Goal: Task Accomplishment & Management: Manage account settings

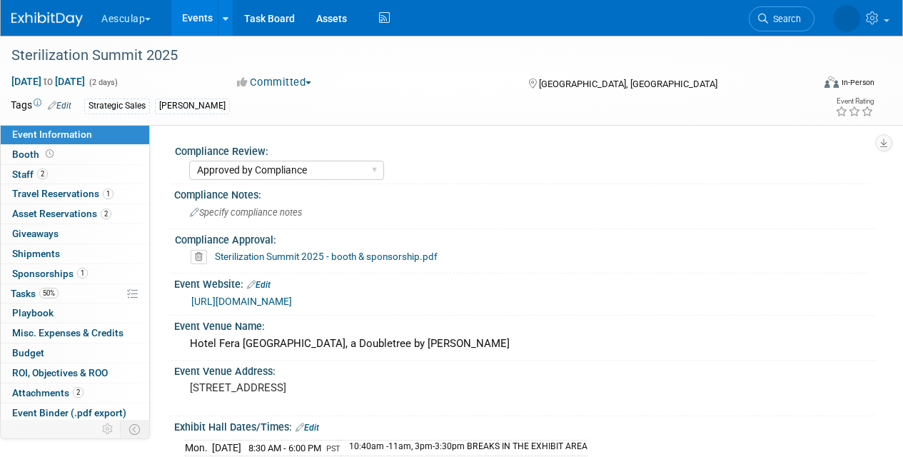
select select "Approved by Compliance"
select select "Strategic Sales"
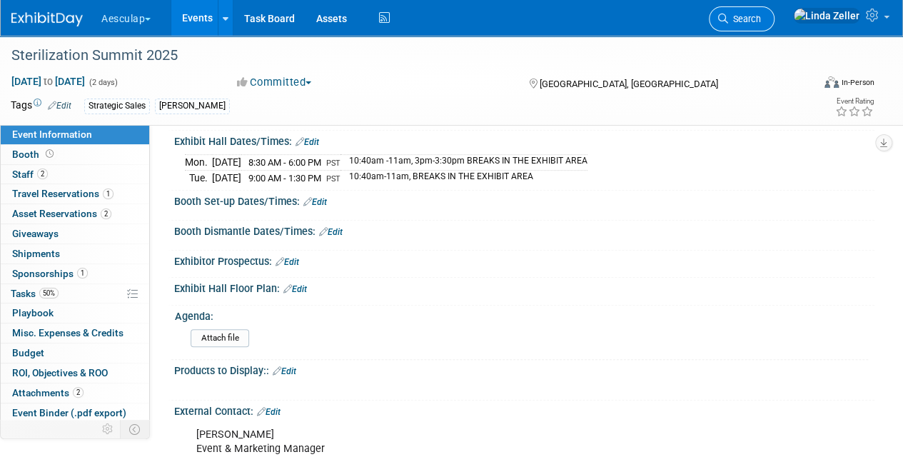
click at [761, 21] on span "Search" at bounding box center [744, 19] width 33 height 11
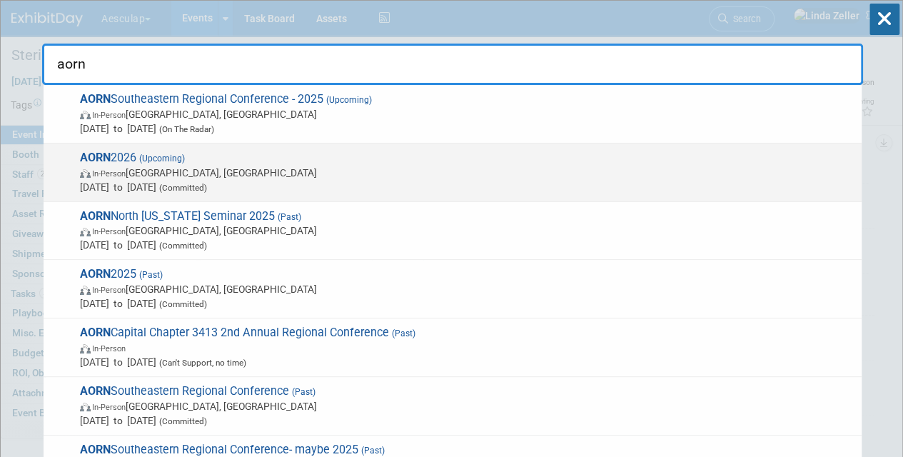
type input "aorn"
click at [96, 163] on strong "AORN" at bounding box center [95, 158] width 31 height 14
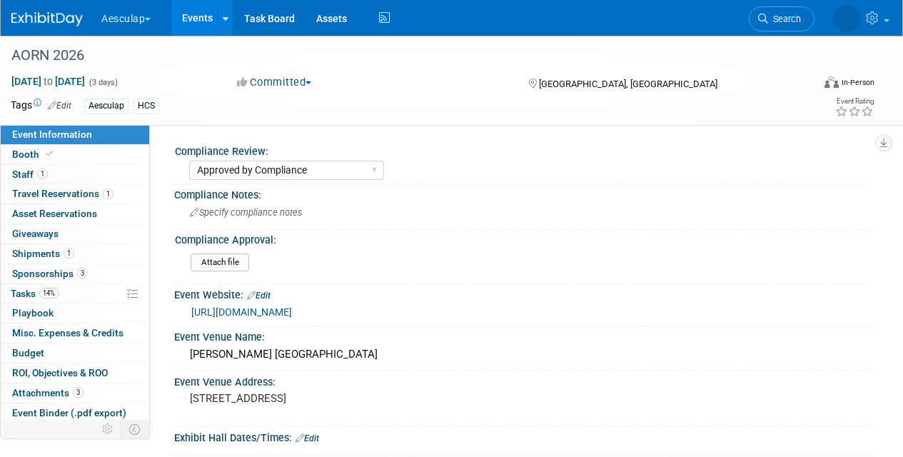
select select "Approved by Compliance"
select select "HCS"
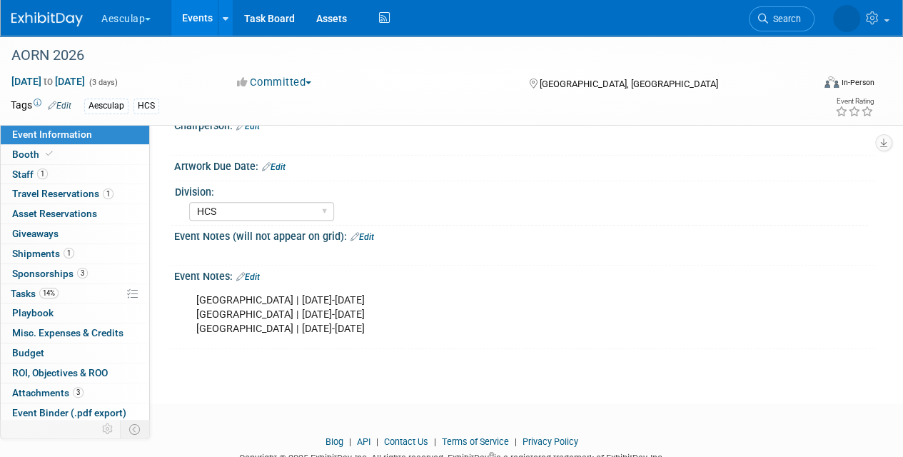
scroll to position [689, 0]
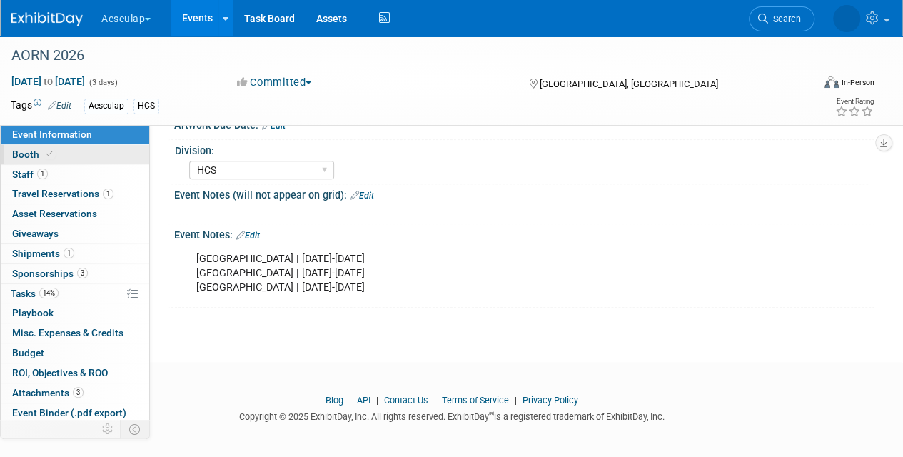
click at [29, 157] on span "Booth" at bounding box center [34, 153] width 44 height 11
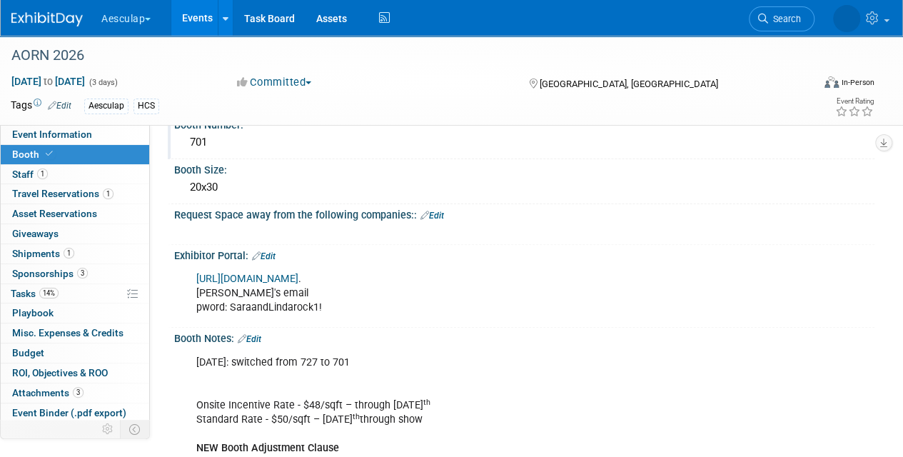
scroll to position [143, 0]
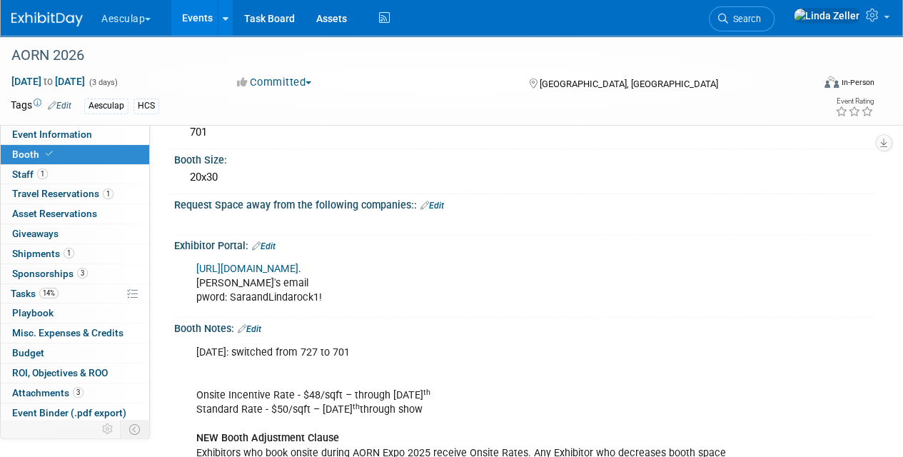
click at [271, 243] on link "Edit" at bounding box center [264, 246] width 24 height 10
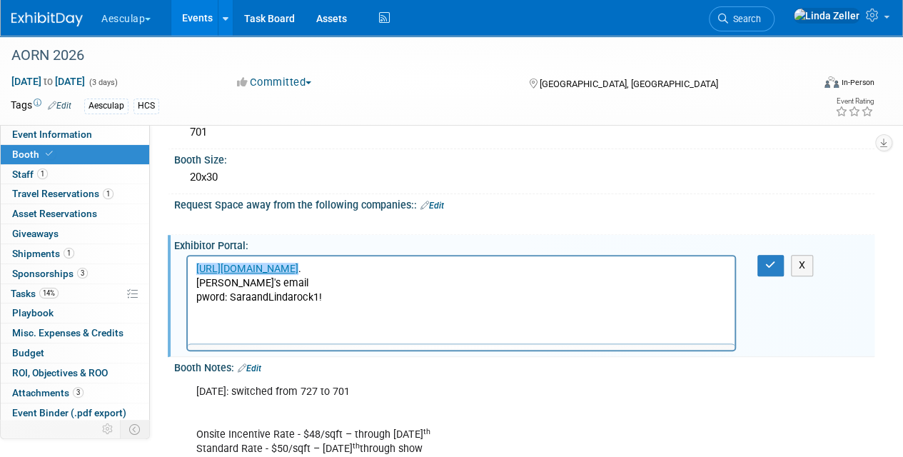
scroll to position [0, 0]
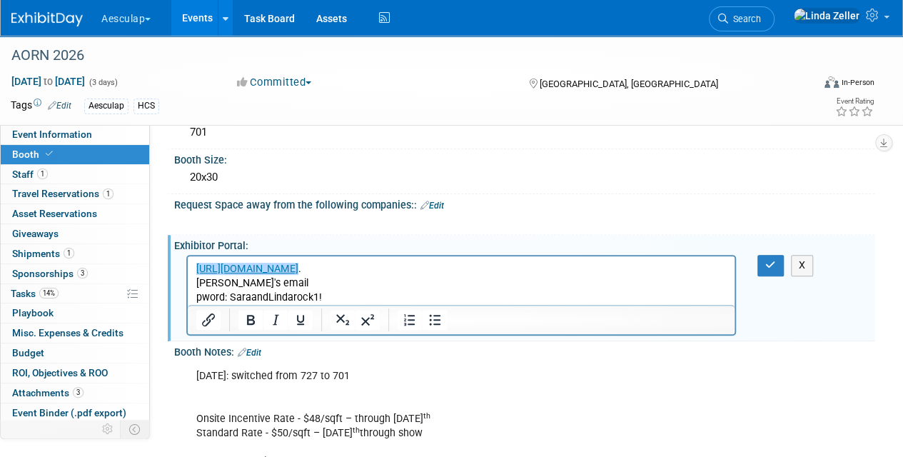
click at [328, 300] on p "﻿https://AORN26.exh.mapyourshow.com/ . linda's email pword: SaraandLindarock1!" at bounding box center [461, 283] width 530 height 43
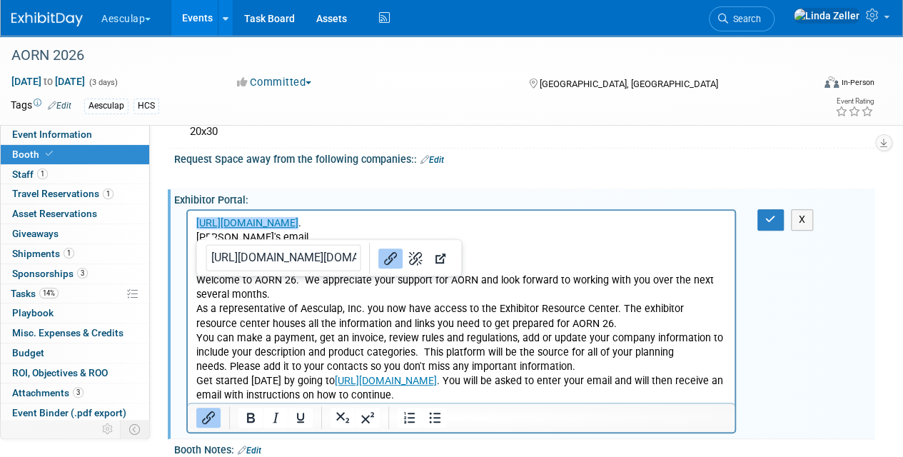
scroll to position [218, 0]
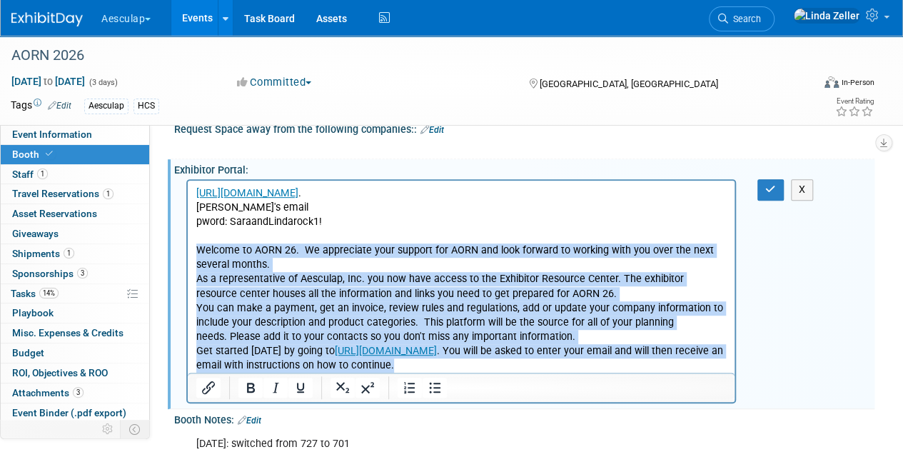
drag, startPoint x: 475, startPoint y: 359, endPoint x: 150, endPoint y: 246, distance: 343.7
click at [188, 246] on html "https://AORN26.exh.mapyourshow.com/ . linda's email pword: SaraandLindarock1! W…" at bounding box center [461, 277] width 547 height 192
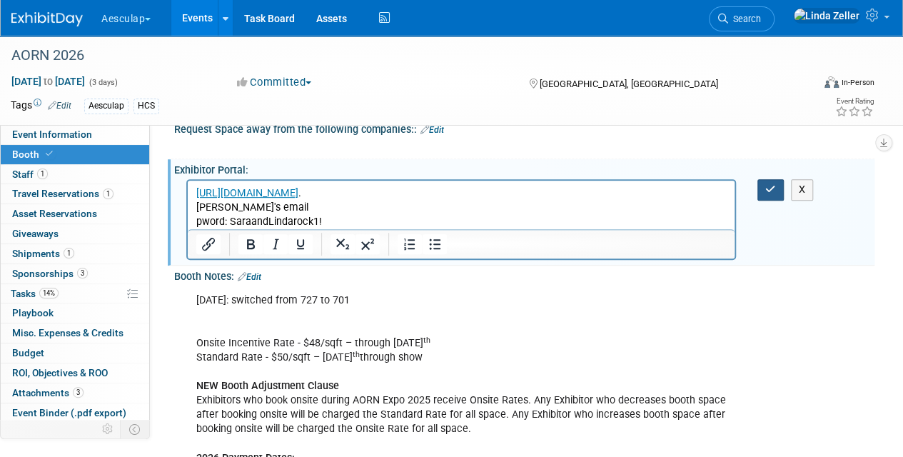
click at [771, 184] on icon "button" at bounding box center [770, 189] width 11 height 10
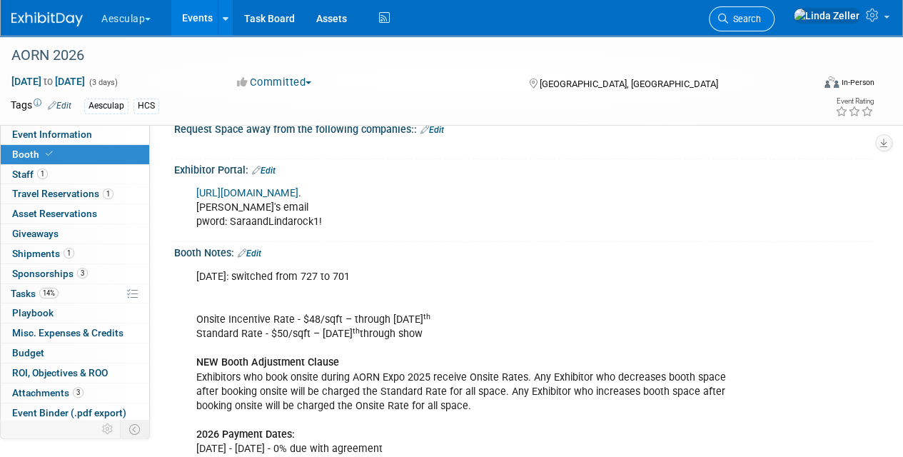
click at [774, 12] on link "Search" at bounding box center [742, 18] width 66 height 25
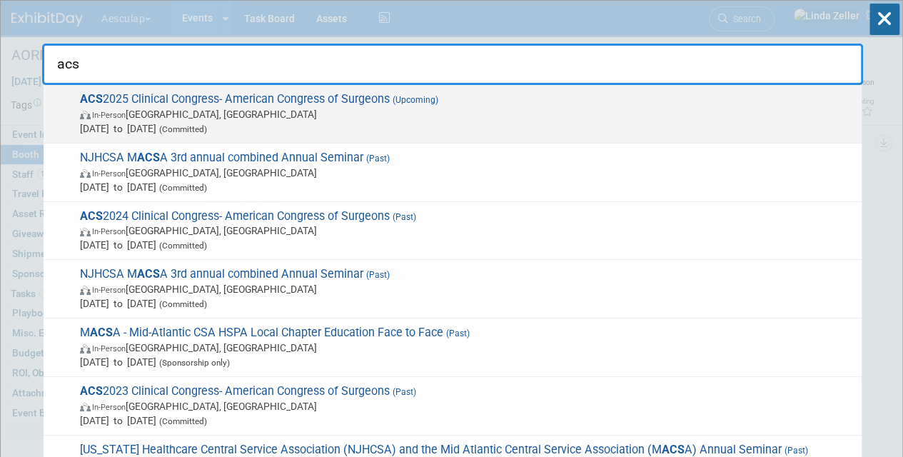
type input "acs"
click at [117, 127] on span "Oct 5, 2025 to Oct 7, 2025 (Committed)" at bounding box center [467, 128] width 774 height 14
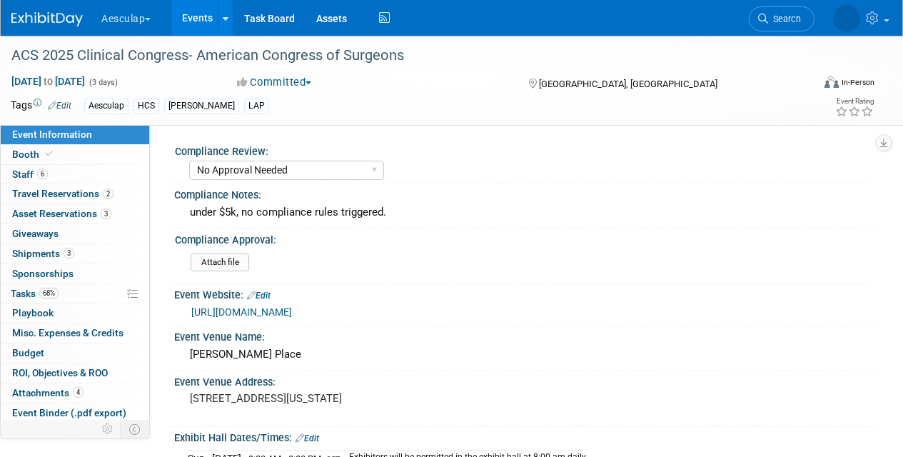
select select "No Approval Needed"
select select "HCS"
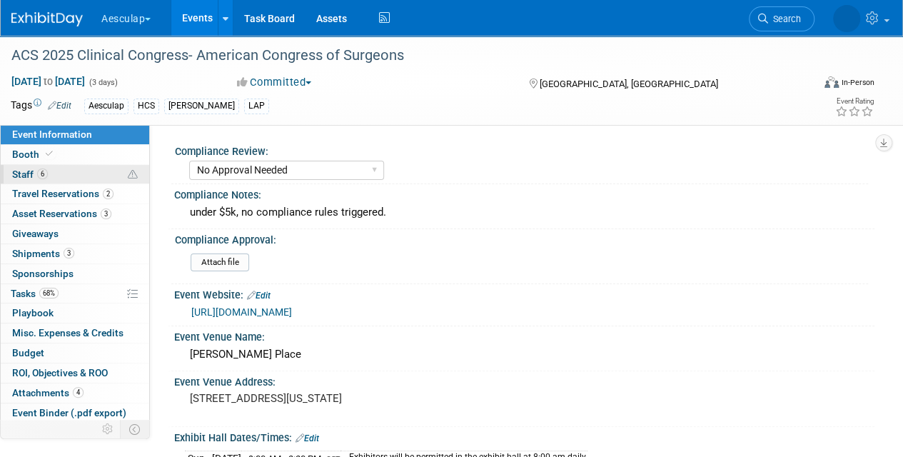
click at [21, 171] on span "Staff 6" at bounding box center [30, 173] width 36 height 11
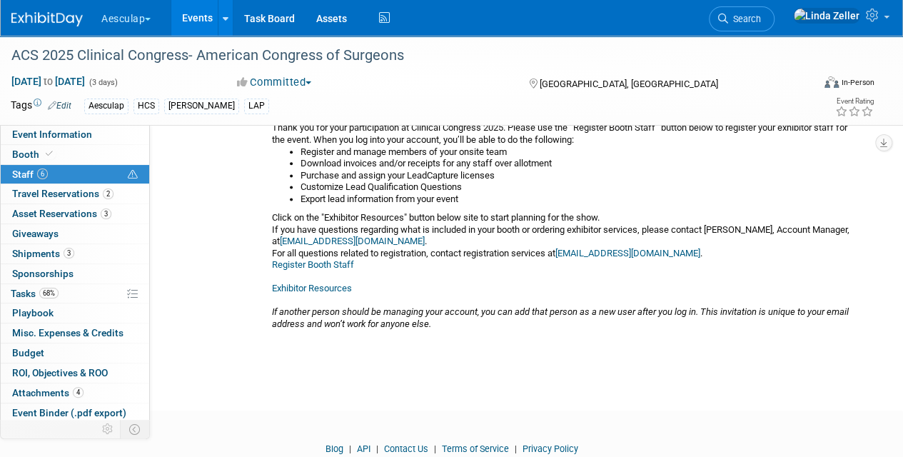
scroll to position [856, 0]
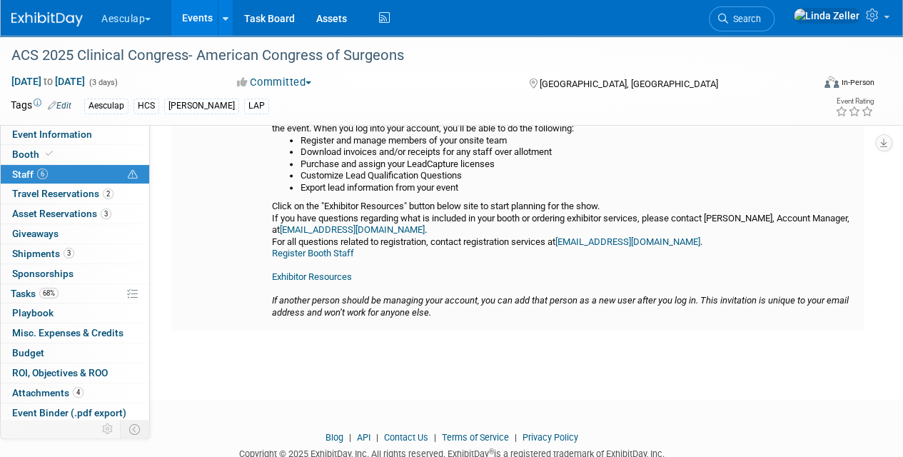
click at [318, 252] on link "Register Booth Staff" at bounding box center [313, 253] width 82 height 11
click at [327, 274] on link "Exhibitor Resources" at bounding box center [312, 276] width 80 height 11
click at [370, 224] on link "[EMAIL_ADDRESS][DOMAIN_NAME]" at bounding box center [352, 229] width 145 height 11
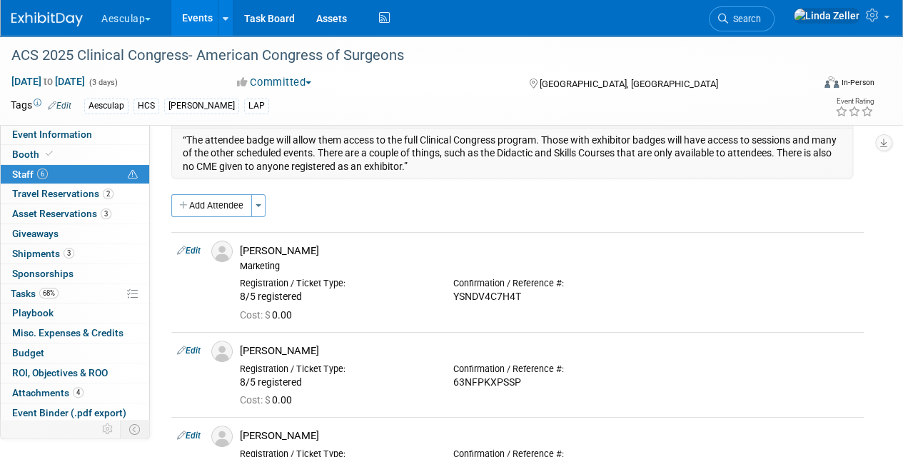
scroll to position [0, 0]
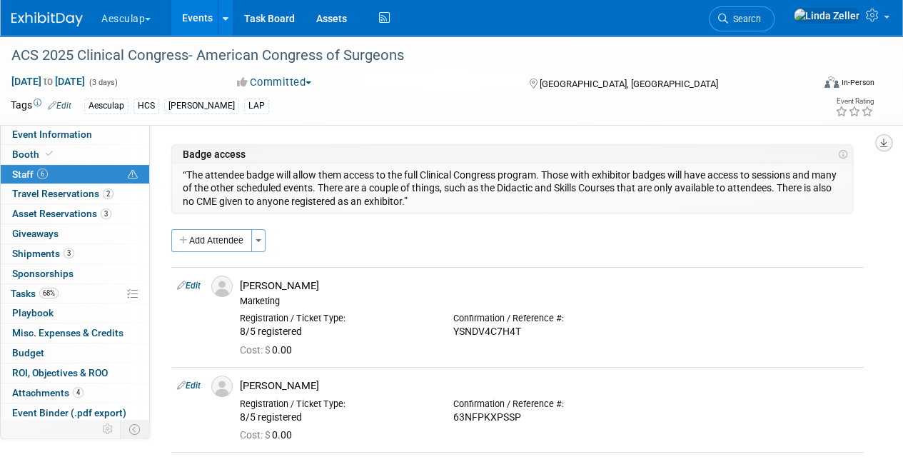
click at [883, 140] on icon "button" at bounding box center [883, 142] width 7 height 9
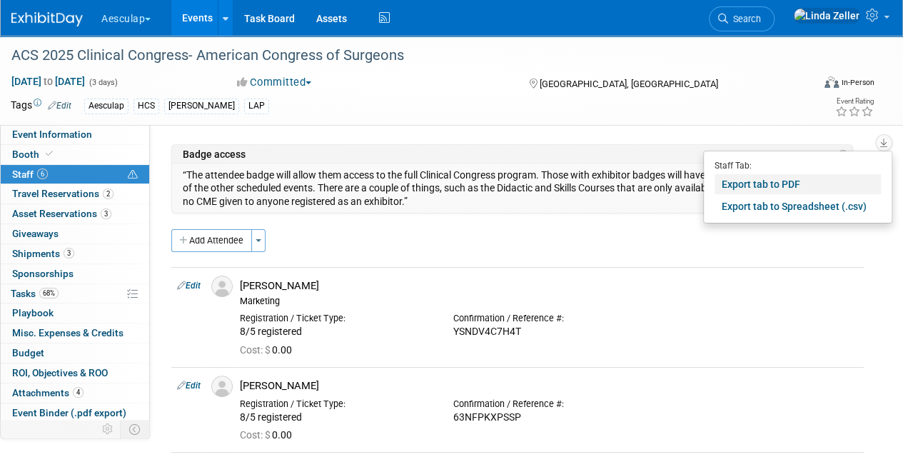
click at [732, 186] on link "Export tab to PDF" at bounding box center [797, 184] width 166 height 20
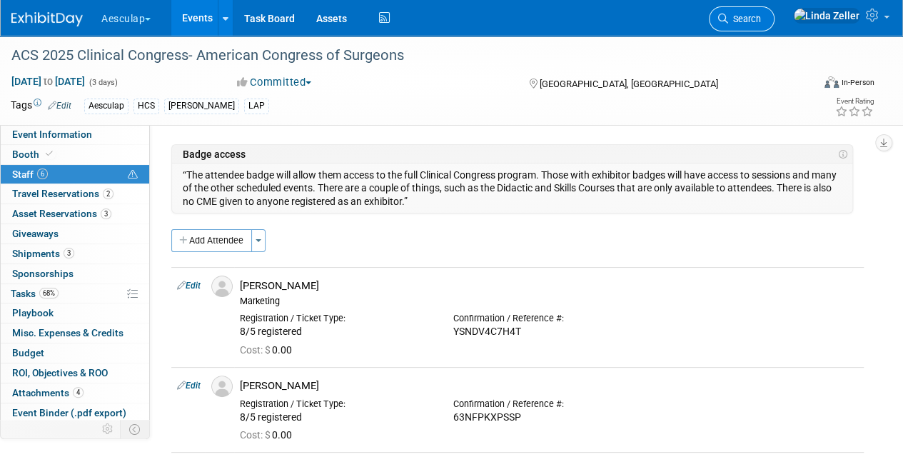
click at [728, 17] on icon at bounding box center [723, 19] width 10 height 10
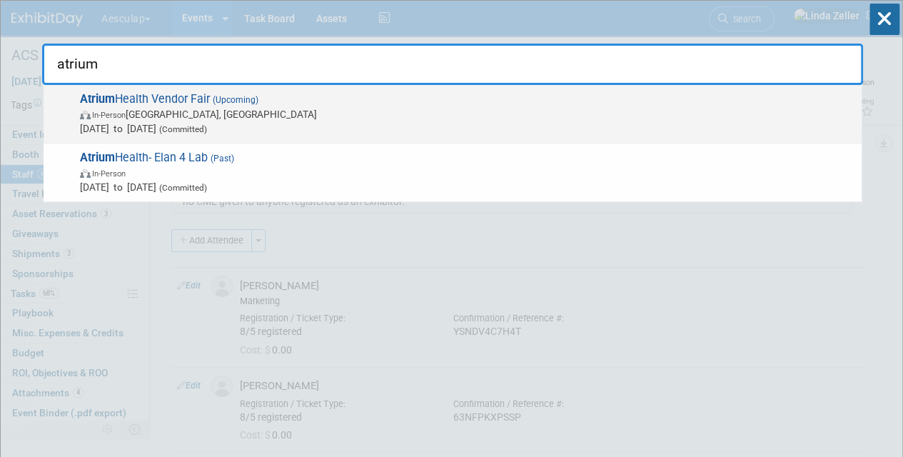
type input "atrium"
click at [178, 115] on span "In-Person Charlotte, NC" at bounding box center [467, 114] width 774 height 14
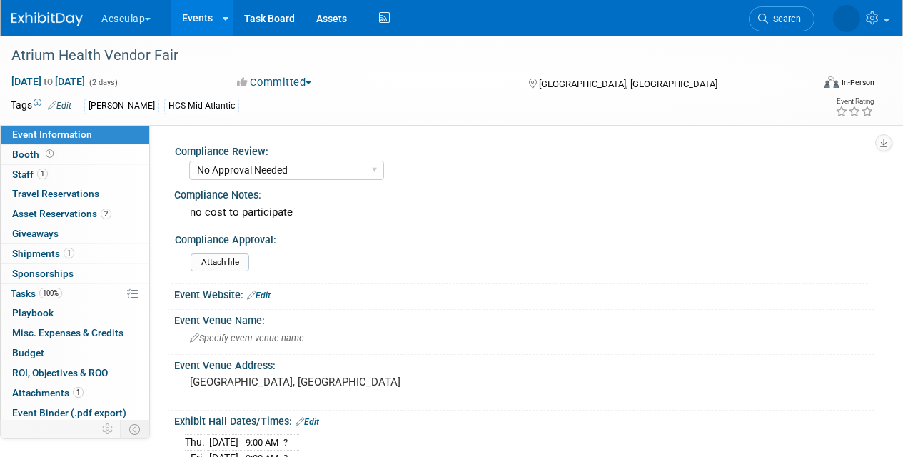
select select "No Approval Needed"
select select "HCS"
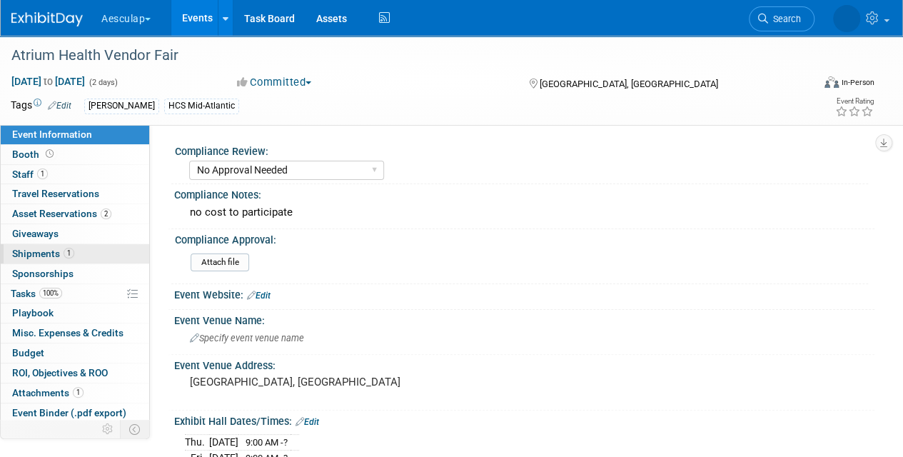
click at [37, 253] on span "Shipments 1" at bounding box center [43, 253] width 62 height 11
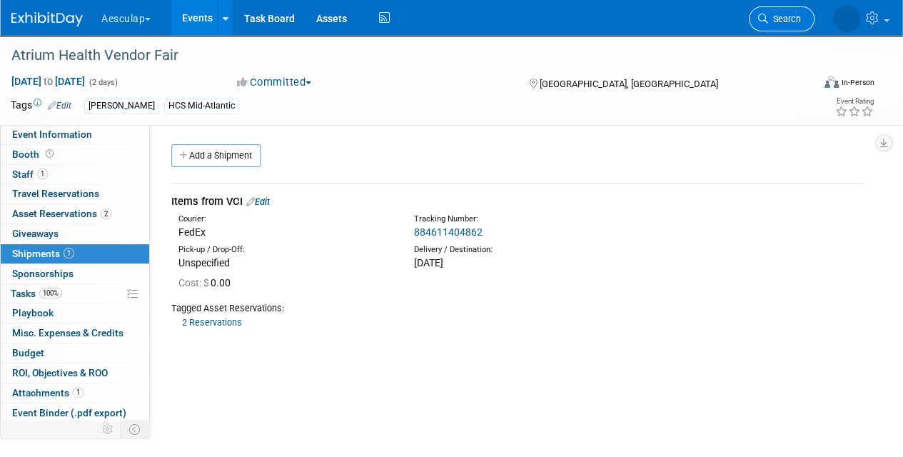
click at [775, 12] on link "Search" at bounding box center [782, 18] width 66 height 25
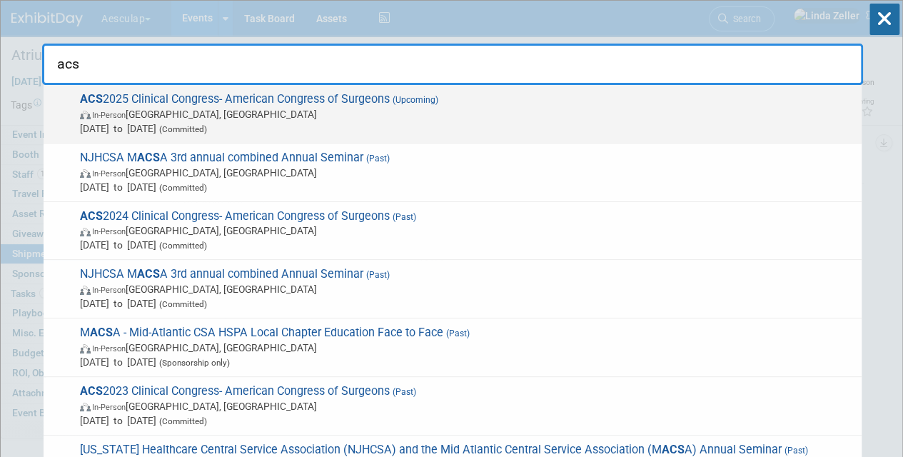
type input "acs"
click at [160, 108] on span "In-Person Chicago, IL" at bounding box center [467, 114] width 774 height 14
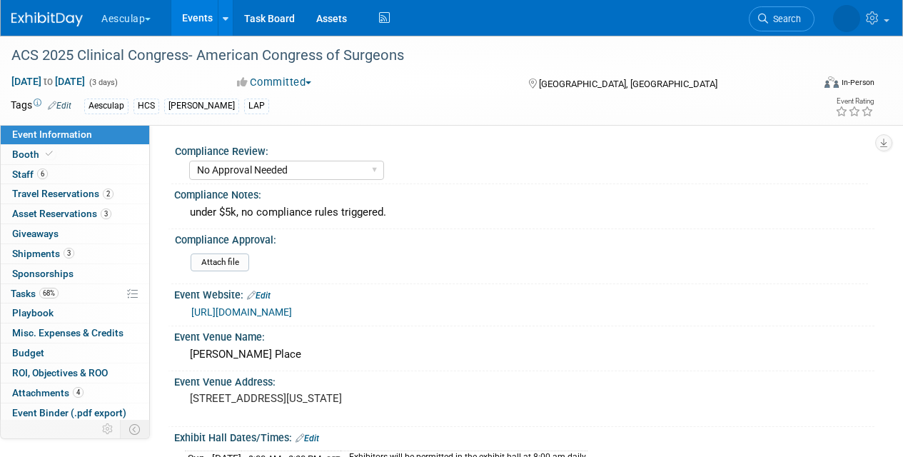
select select "No Approval Needed"
select select "HCS"
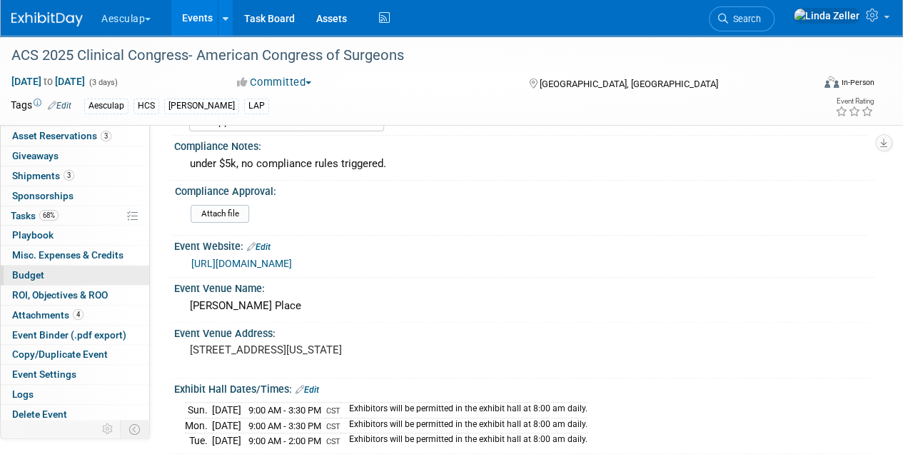
scroll to position [71, 0]
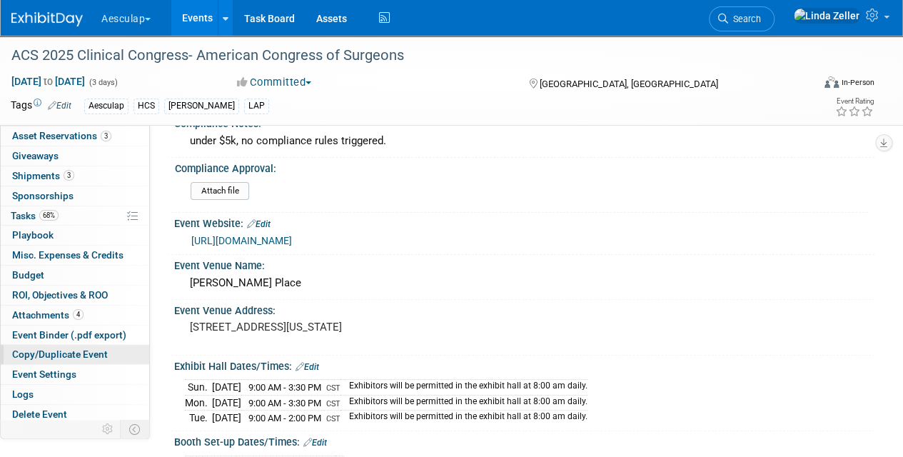
click at [86, 350] on span "Copy/Duplicate Event" at bounding box center [60, 353] width 96 height 11
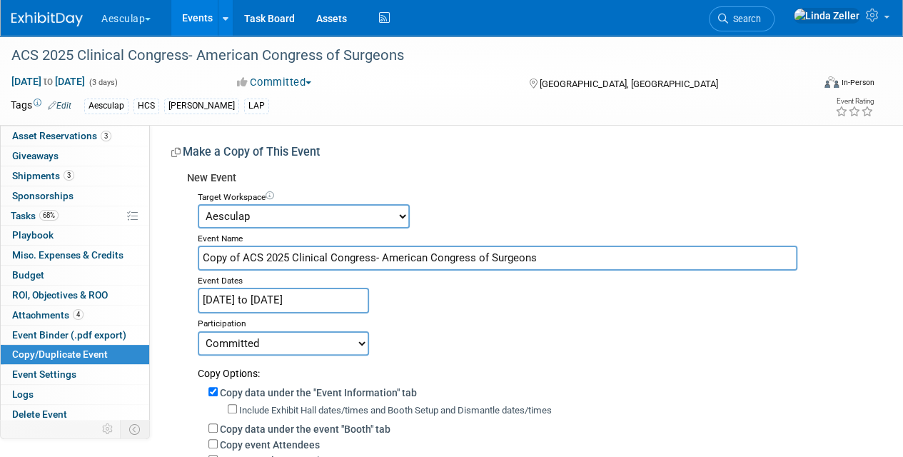
drag, startPoint x: 245, startPoint y: 253, endPoint x: 148, endPoint y: 258, distance: 96.5
click at [147, 258] on div "Event Information Event Info Booth Booth 6 Staff 6 Staff 2 Travel Reservations …" at bounding box center [451, 362] width 903 height 653
click at [249, 255] on input "ACS 2025 Clinical Congress- American Congress of Surgeons" at bounding box center [497, 257] width 599 height 25
type input "ACS 2026 Clinical Congress- American Congress of Surgeons"
click at [263, 303] on input "Oct 5, 2025 to Oct 7, 2025" at bounding box center [283, 300] width 171 height 25
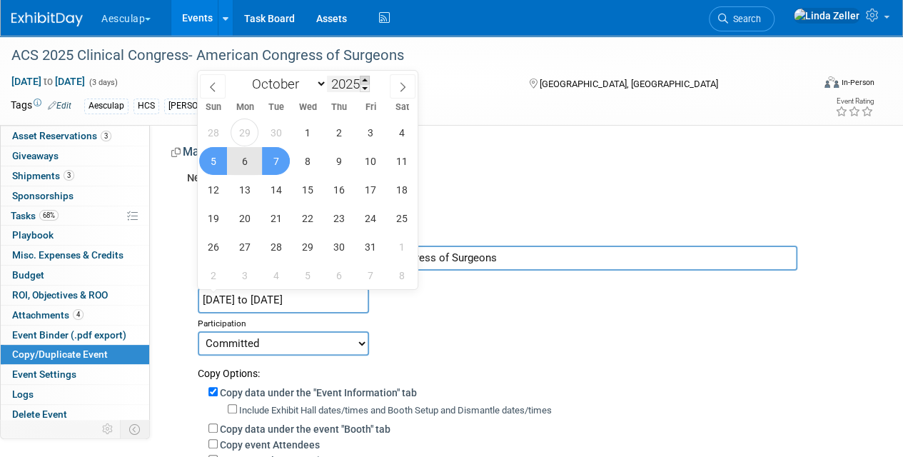
click at [365, 80] on span at bounding box center [365, 80] width 10 height 9
type input "2026"
click at [341, 134] on span "1" at bounding box center [339, 132] width 28 height 28
type input "[DATE]"
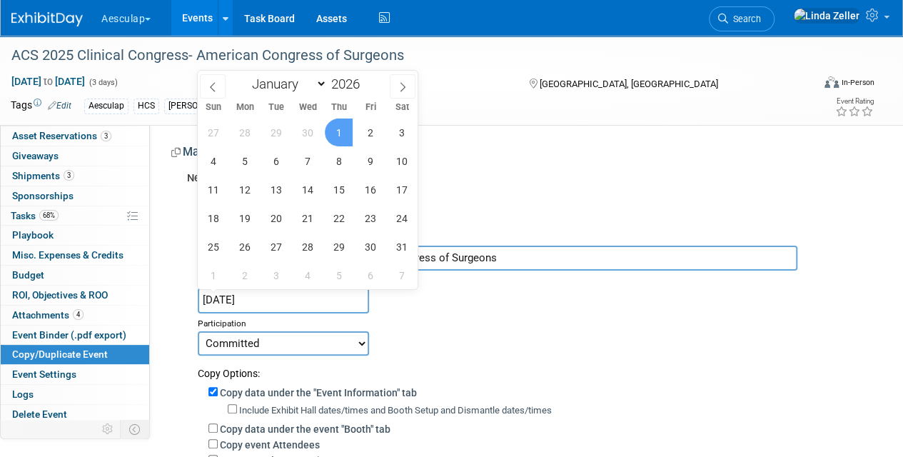
click at [341, 134] on span "1" at bounding box center [339, 132] width 28 height 28
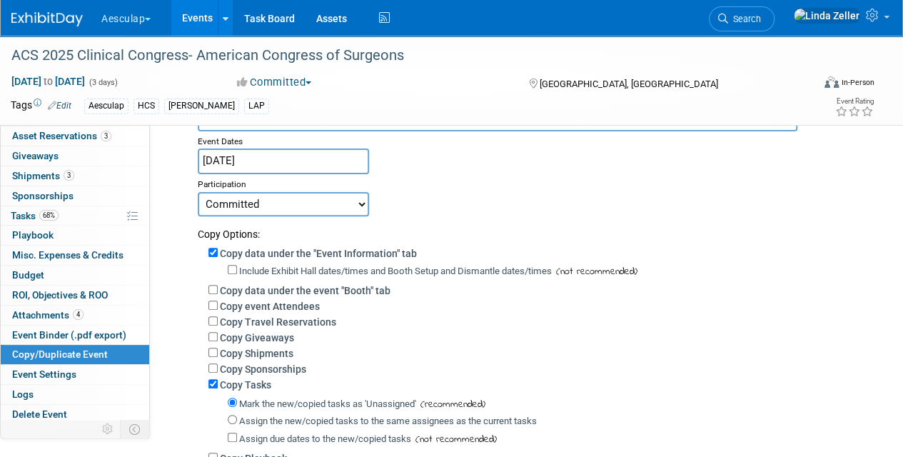
scroll to position [143, 0]
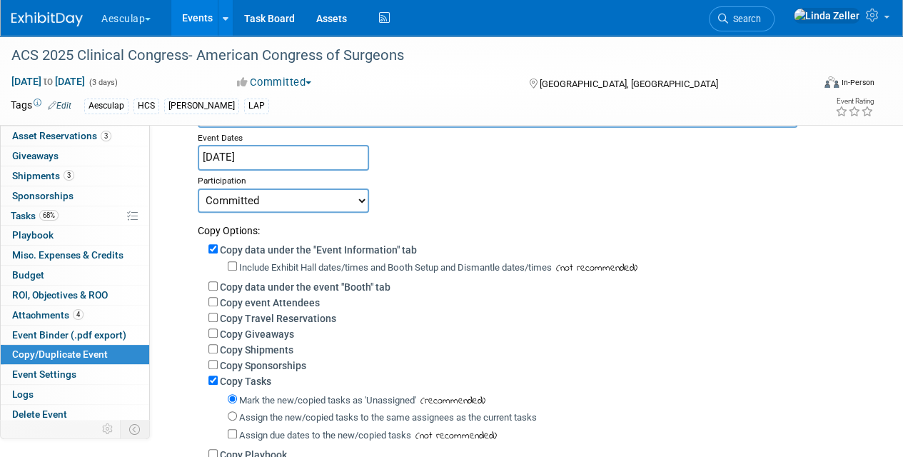
click at [355, 201] on select "Committed Considering Not Going Sponsorship only Can't Support, no time On The …" at bounding box center [283, 200] width 171 height 24
select select "2"
click at [198, 188] on select "Committed Considering Not Going Sponsorship only Can't Support, no time On The …" at bounding box center [283, 200] width 171 height 24
click at [214, 245] on input "Copy data under the "Event Information" tab" at bounding box center [212, 248] width 9 height 9
checkbox input "false"
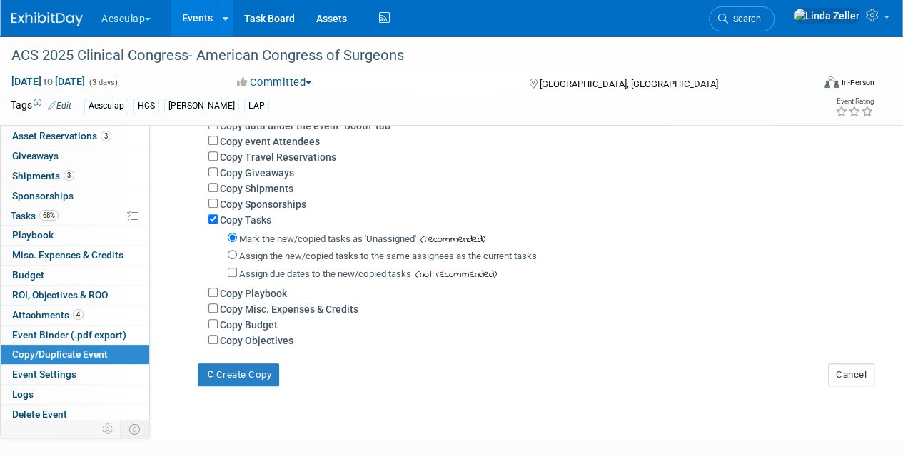
scroll to position [285, 0]
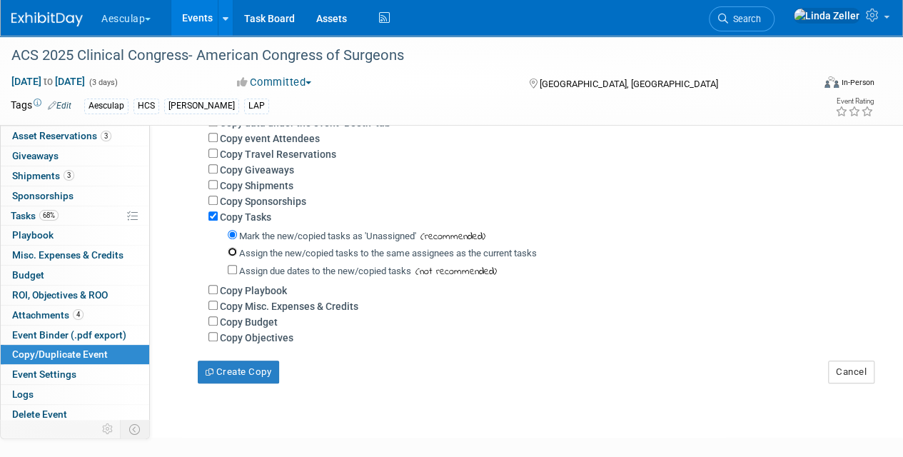
click at [231, 250] on input "Assign the new/copied tasks to the same assignees as the current tasks" at bounding box center [232, 251] width 9 height 9
radio input "true"
click at [242, 370] on button "Create Copy" at bounding box center [238, 371] width 81 height 23
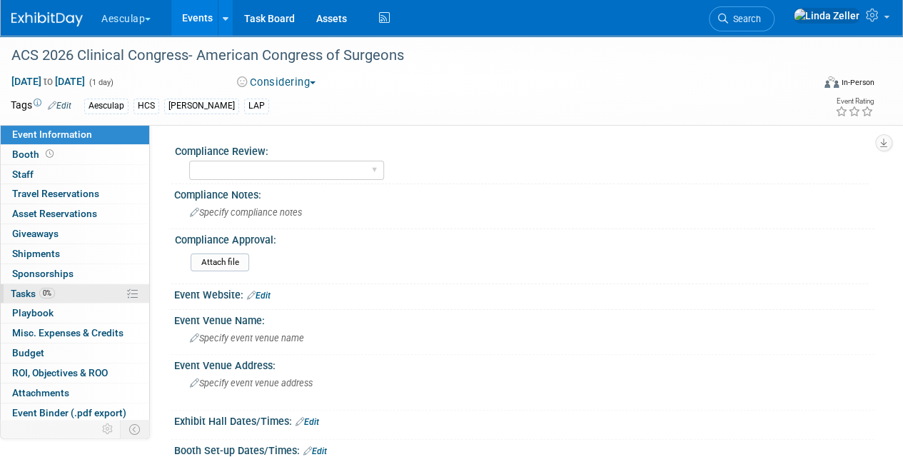
click at [18, 288] on span "Tasks 0%" at bounding box center [33, 293] width 44 height 11
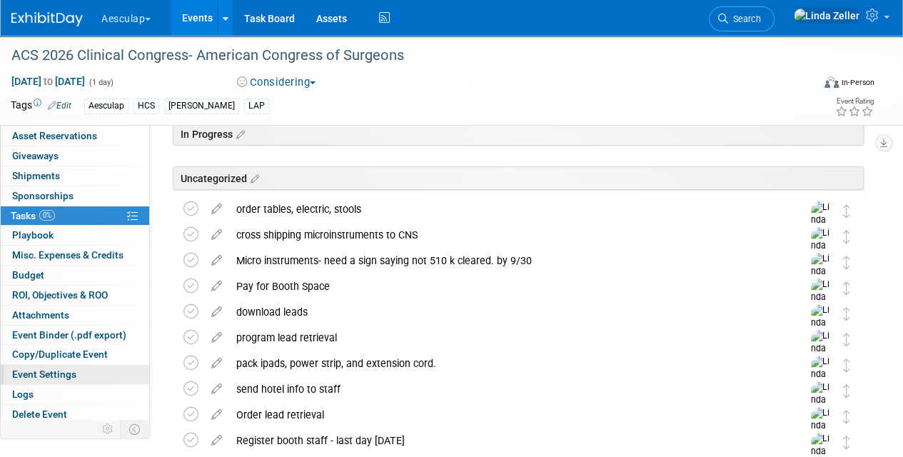
scroll to position [143, 0]
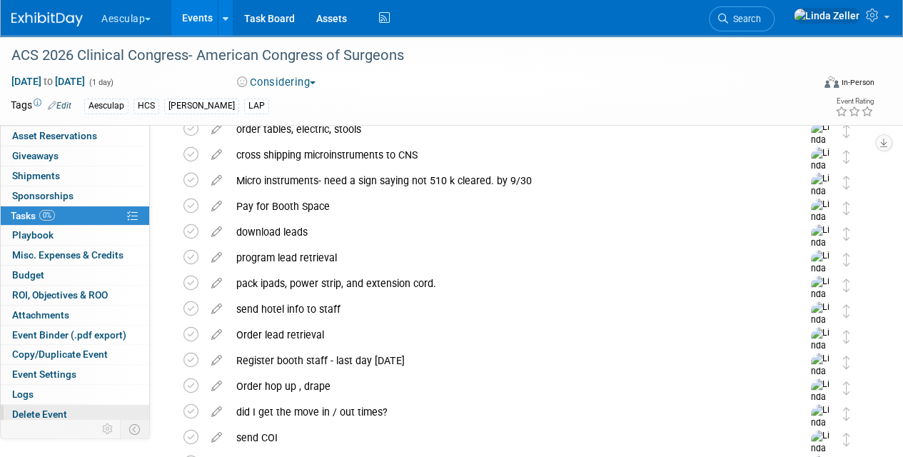
click at [50, 408] on span "Delete Event" at bounding box center [39, 413] width 55 height 11
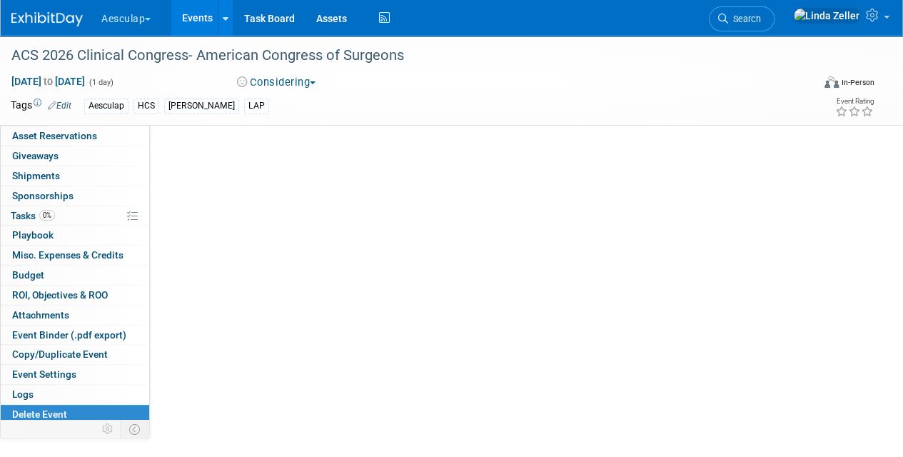
scroll to position [0, 0]
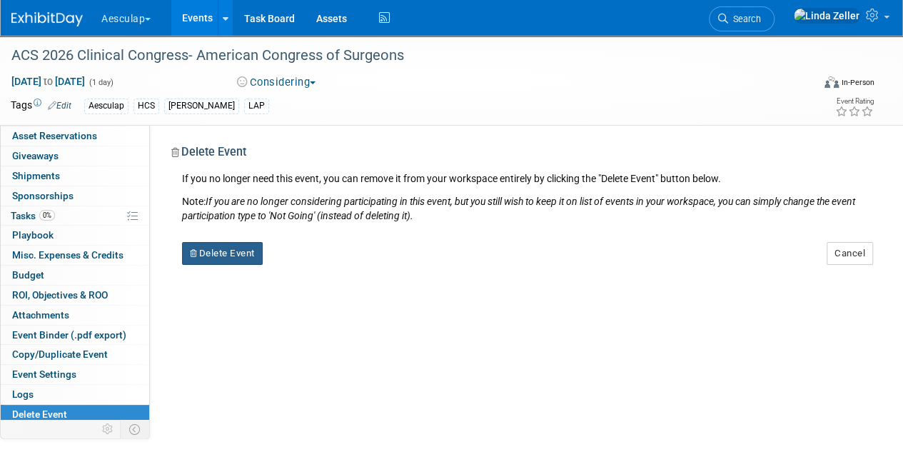
click at [217, 254] on button "Delete Event" at bounding box center [222, 253] width 81 height 23
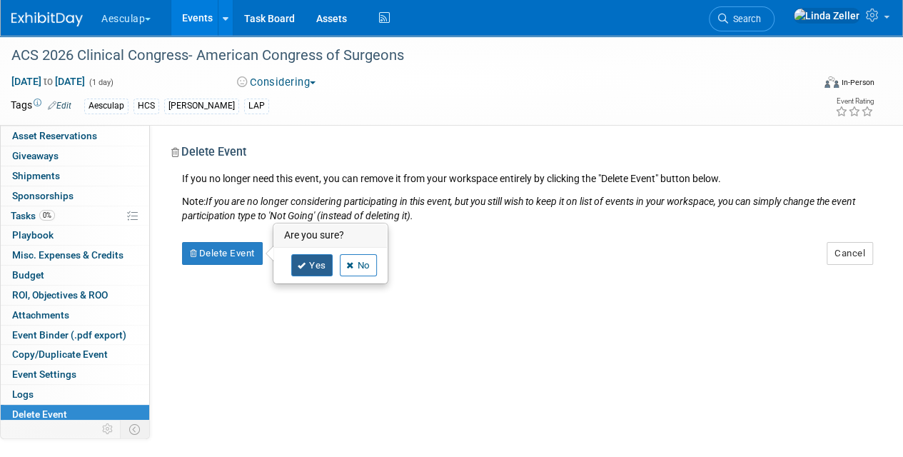
click at [314, 267] on link "Yes" at bounding box center [311, 265] width 41 height 23
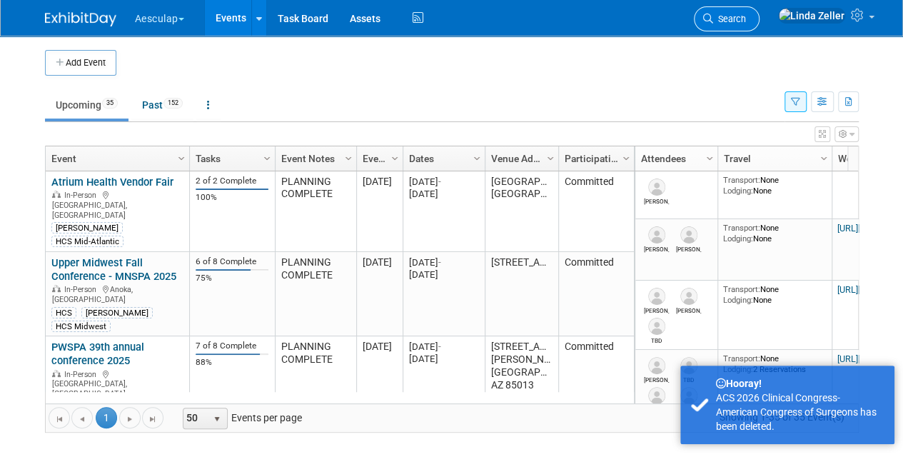
click at [746, 14] on span "Search" at bounding box center [729, 19] width 33 height 11
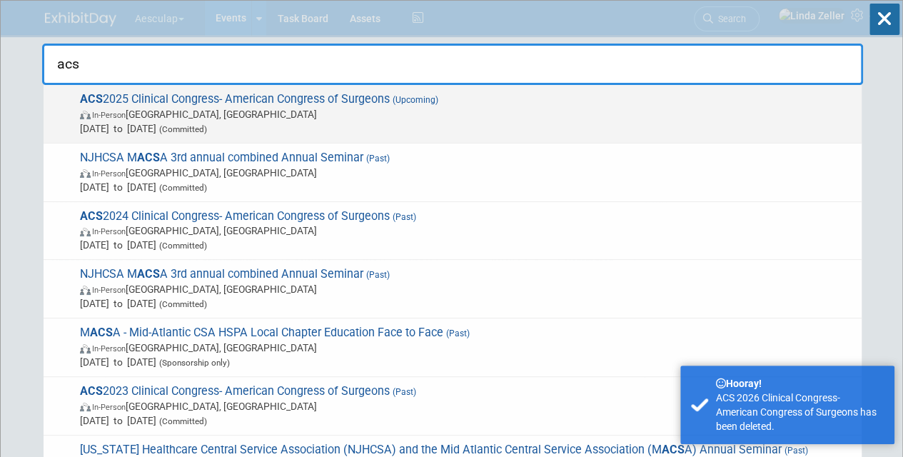
type input "acs"
click at [273, 119] on span "In-Person Chicago, IL" at bounding box center [467, 114] width 774 height 14
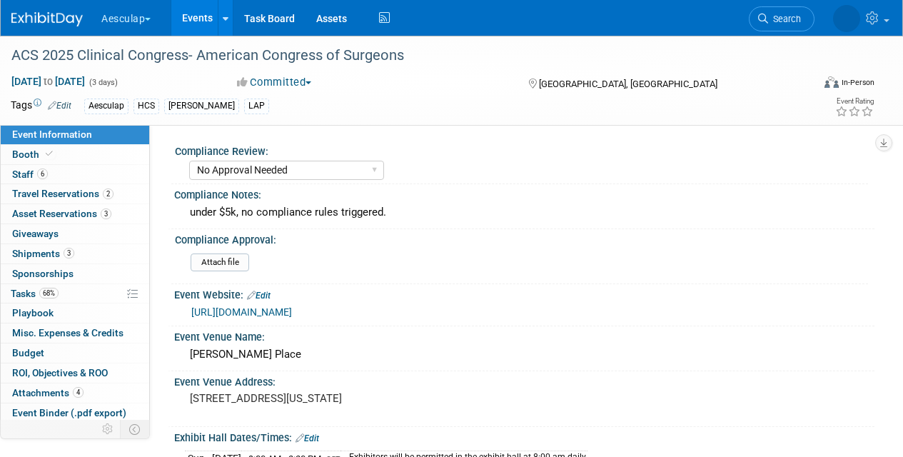
select select "No Approval Needed"
select select "HCS"
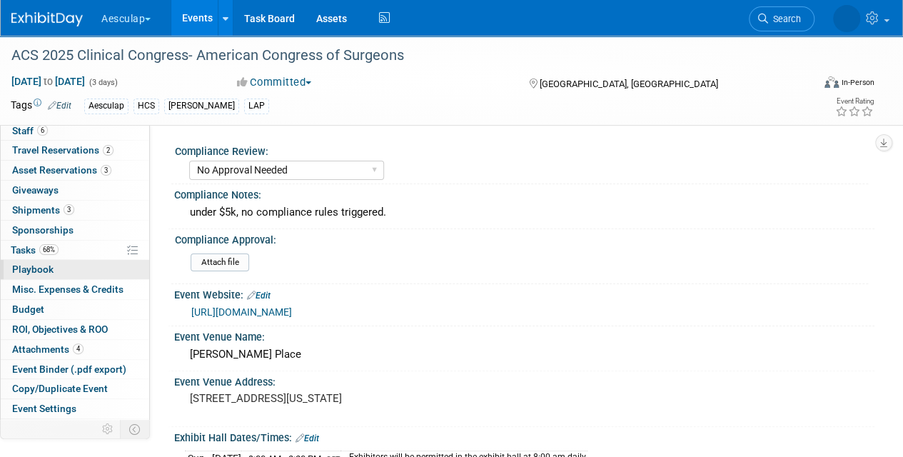
scroll to position [78, 0]
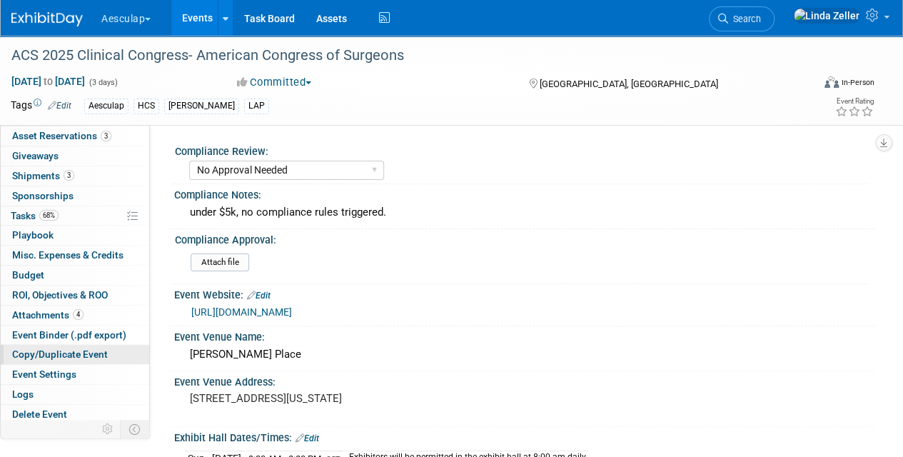
click at [45, 350] on span "Copy/Duplicate Event" at bounding box center [60, 353] width 96 height 11
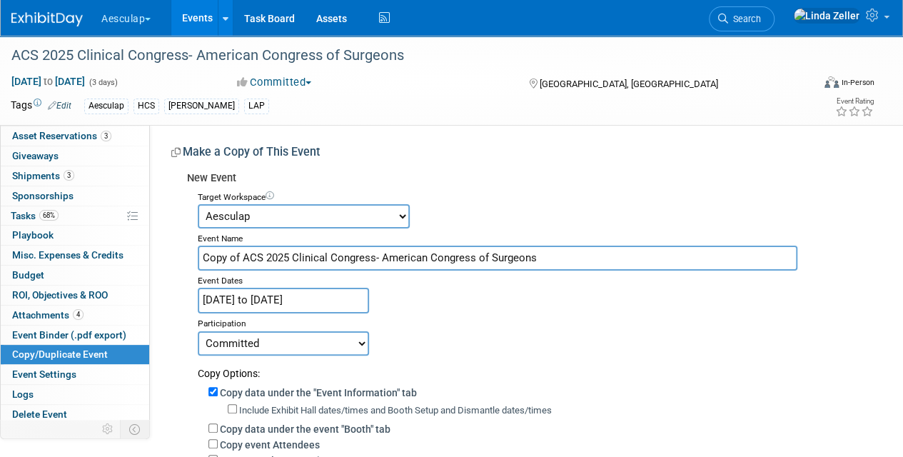
drag, startPoint x: 241, startPoint y: 255, endPoint x: 166, endPoint y: 262, distance: 75.2
click at [166, 262] on div "Compliance Review: Needs to be submitted to Compliance In Review with Complianc…" at bounding box center [512, 407] width 724 height 564
click at [249, 253] on input "ACS 2025 Clinical Congress- American Congress of Surgeons" at bounding box center [497, 257] width 599 height 25
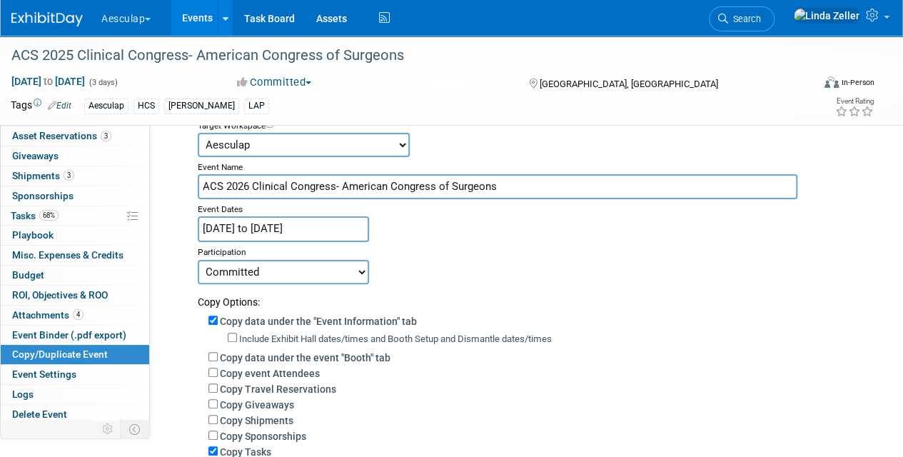
type input "ACS 2026 Clinical Congress- American Congress of Surgeons"
click at [245, 223] on input "Oct 5, 2025 to Oct 7, 2025" at bounding box center [283, 228] width 171 height 25
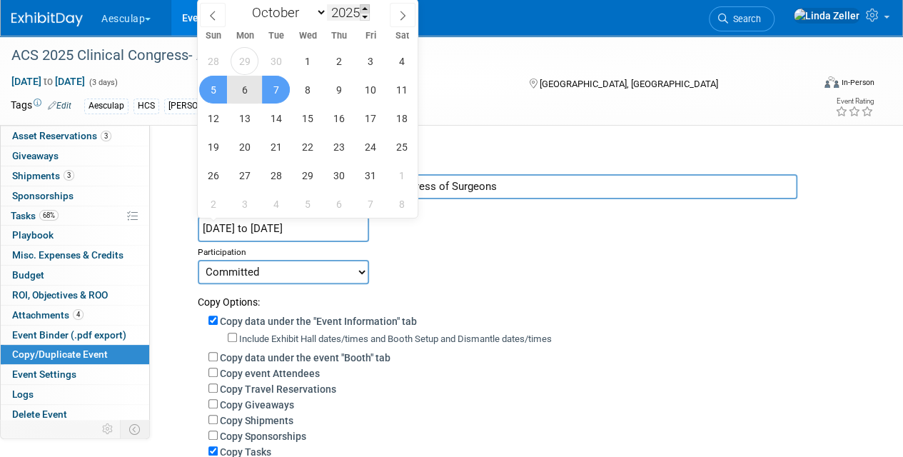
click at [365, 9] on span at bounding box center [365, 8] width 10 height 9
type input "2026"
click at [335, 57] on span "1" at bounding box center [339, 61] width 28 height 28
type input "[DATE]"
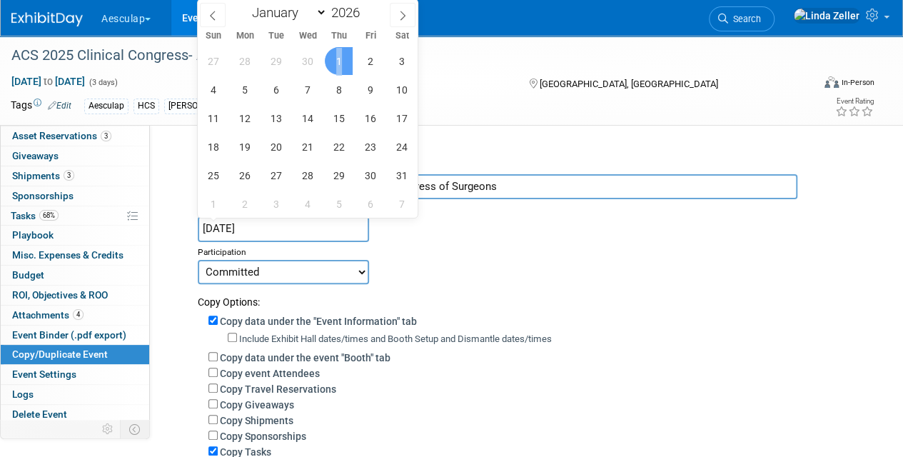
click at [335, 57] on span "1" at bounding box center [339, 61] width 28 height 28
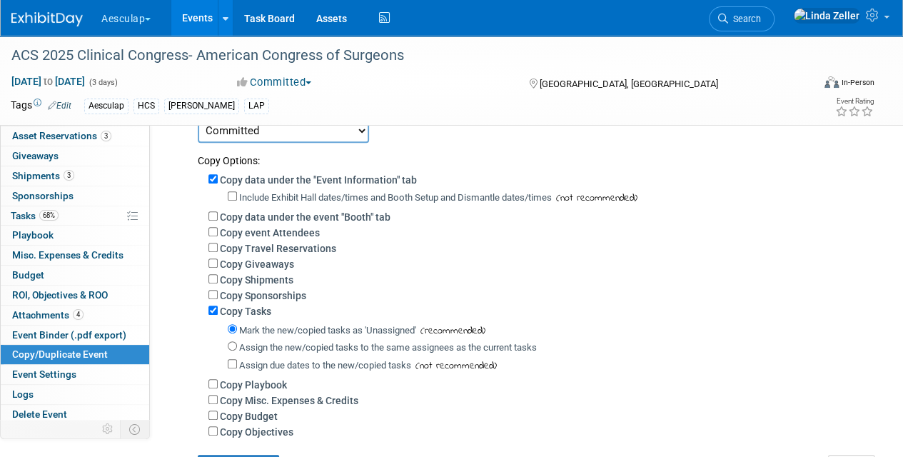
scroll to position [214, 0]
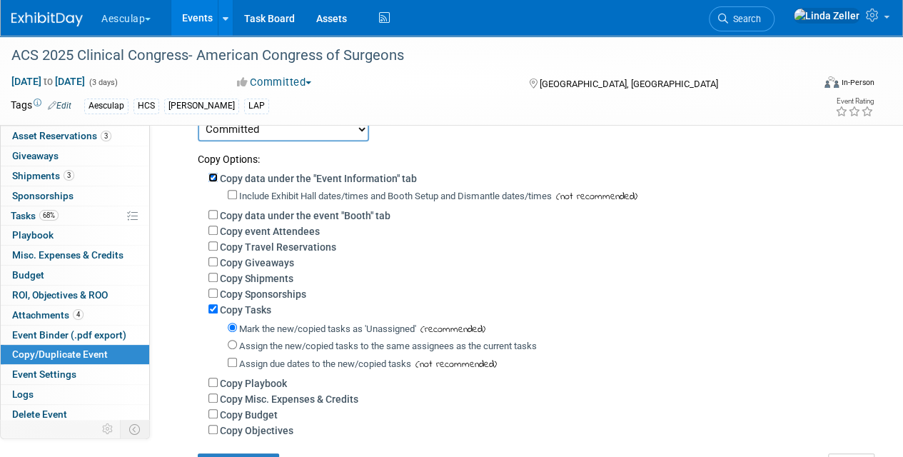
click at [214, 174] on input "Copy data under the "Event Information" tab" at bounding box center [212, 177] width 9 height 9
checkbox input "false"
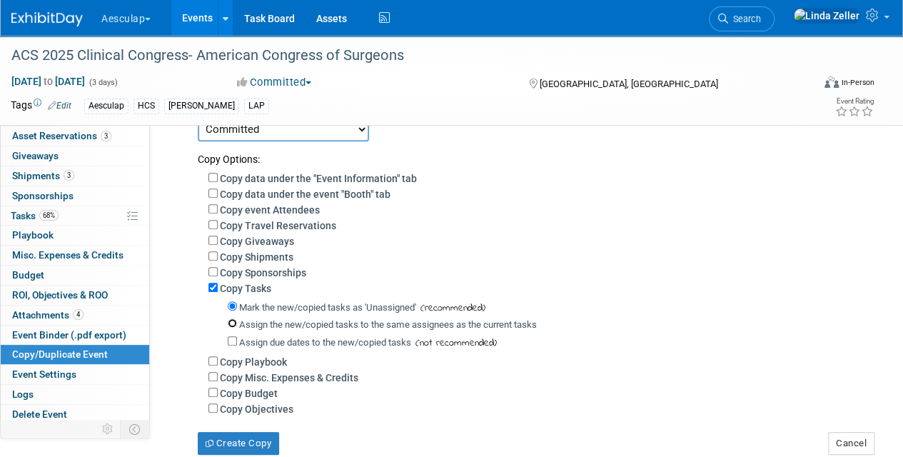
click at [231, 323] on input "Assign the new/copied tasks to the same assignees as the current tasks" at bounding box center [232, 322] width 9 height 9
radio input "true"
click at [231, 343] on input "Assign due dates to the new/copied tasks" at bounding box center [232, 340] width 9 height 9
checkbox input "true"
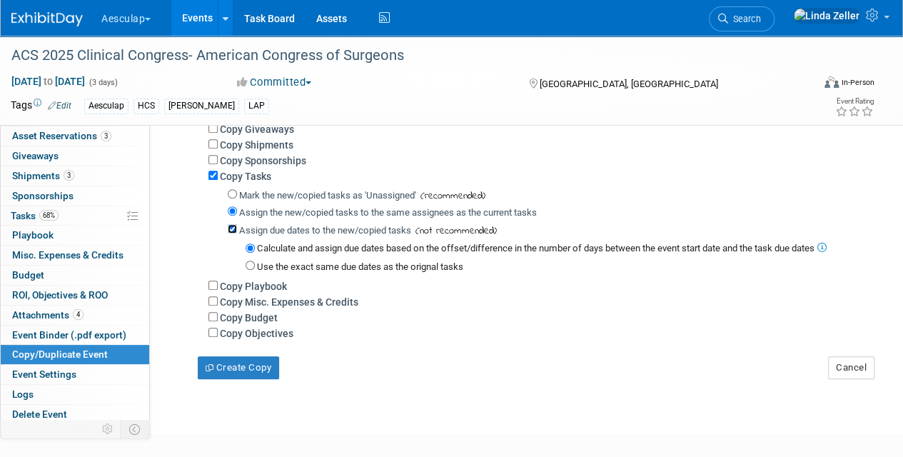
scroll to position [332, 0]
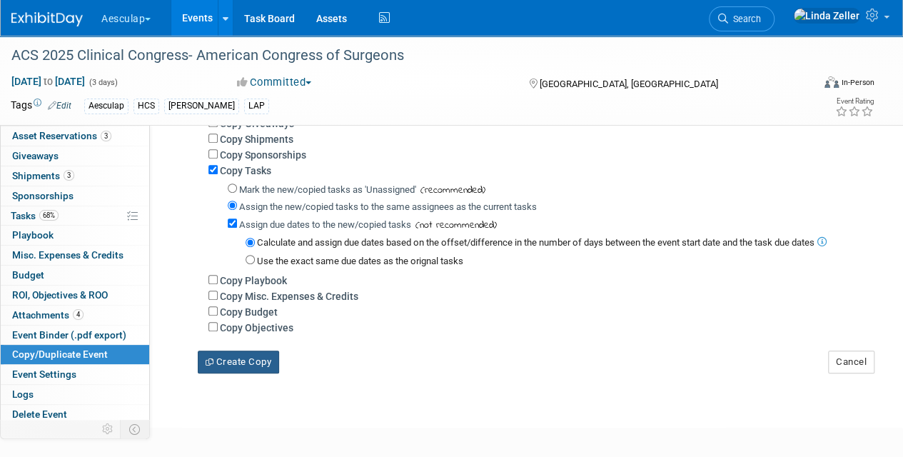
click at [231, 358] on button "Create Copy" at bounding box center [238, 361] width 81 height 23
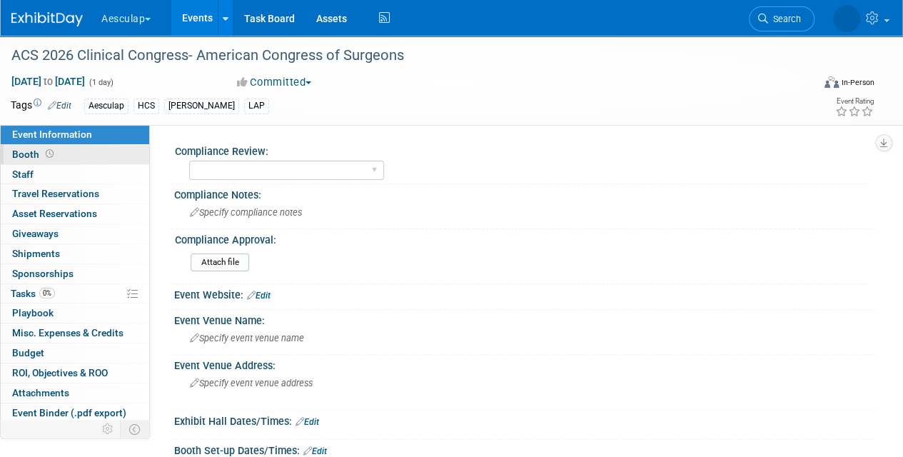
click at [33, 153] on span "Booth" at bounding box center [34, 153] width 44 height 11
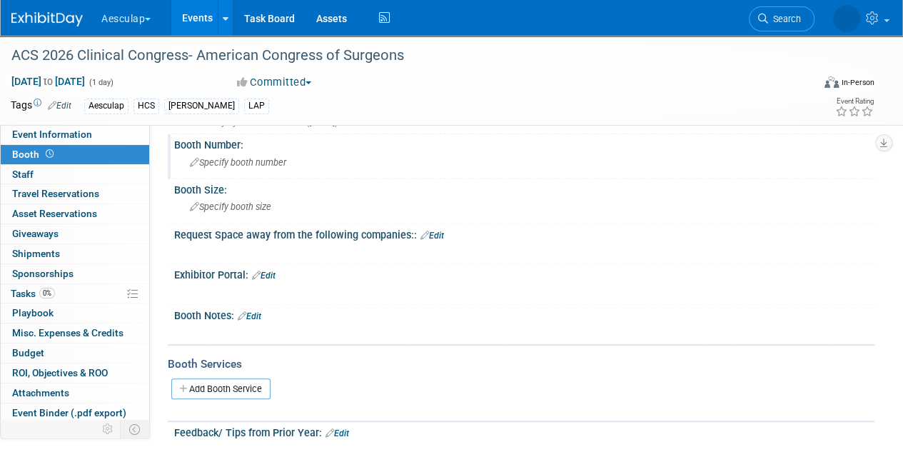
scroll to position [214, 0]
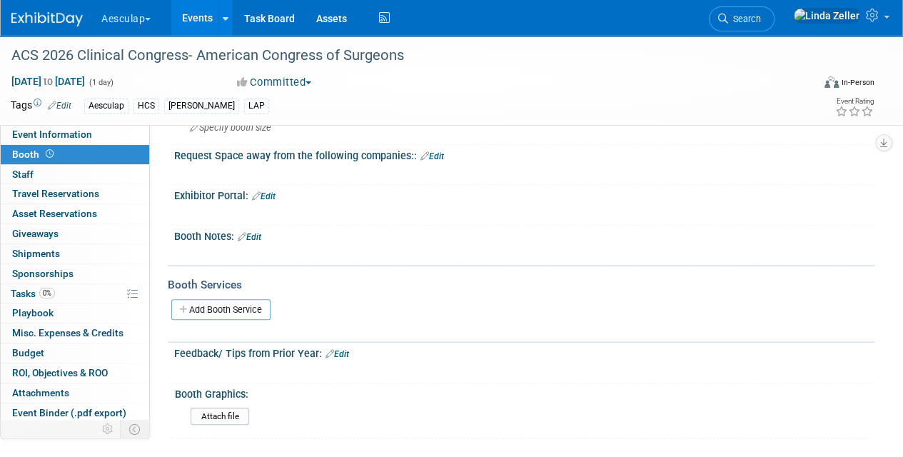
click at [260, 232] on link "Edit" at bounding box center [250, 237] width 24 height 10
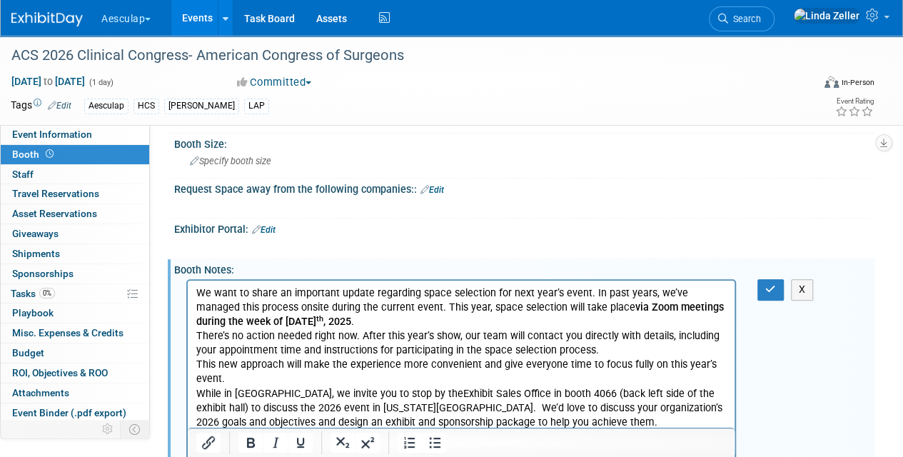
scroll to position [81, 0]
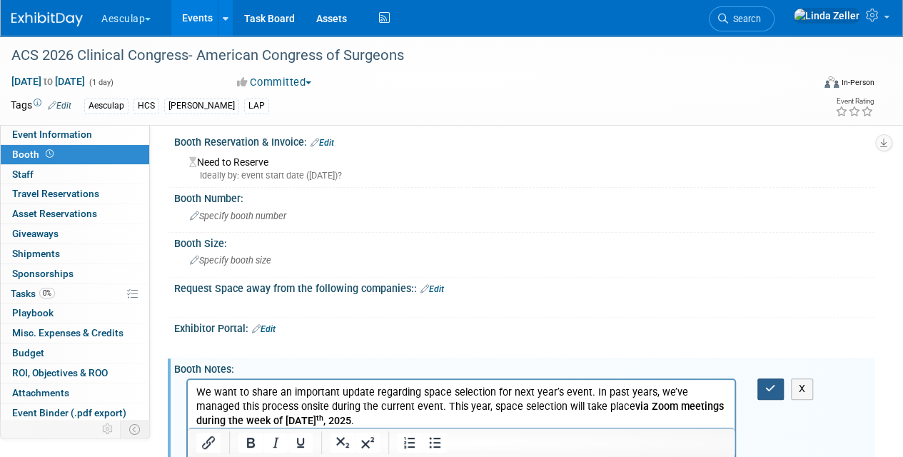
click at [762, 388] on button "button" at bounding box center [770, 388] width 26 height 21
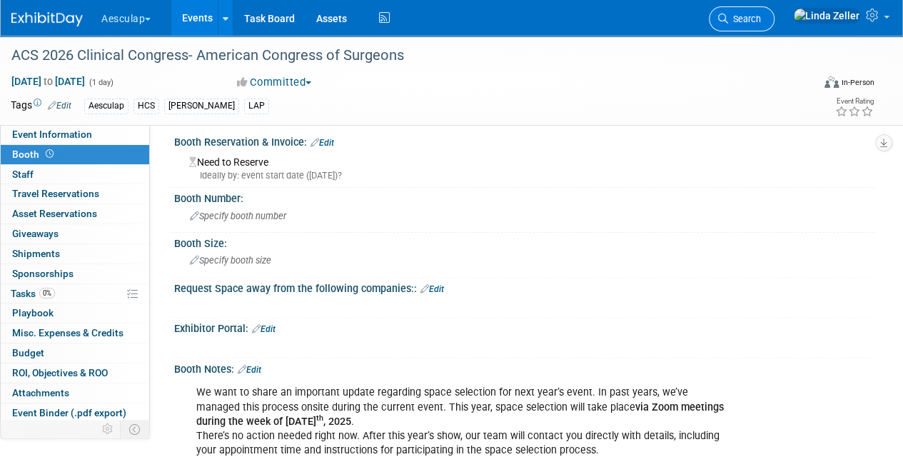
click at [761, 19] on span "Search" at bounding box center [744, 19] width 33 height 11
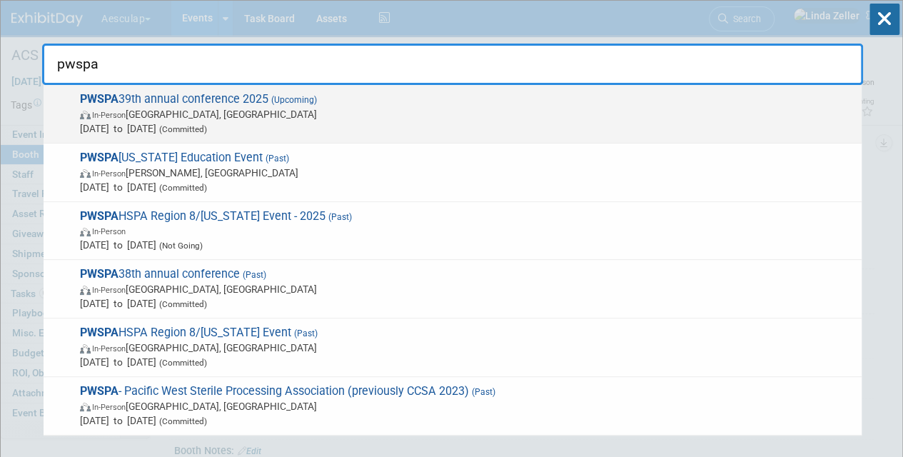
type input "pwspa"
click at [160, 121] on span "[DATE] to [DATE] (Committed)" at bounding box center [467, 128] width 774 height 14
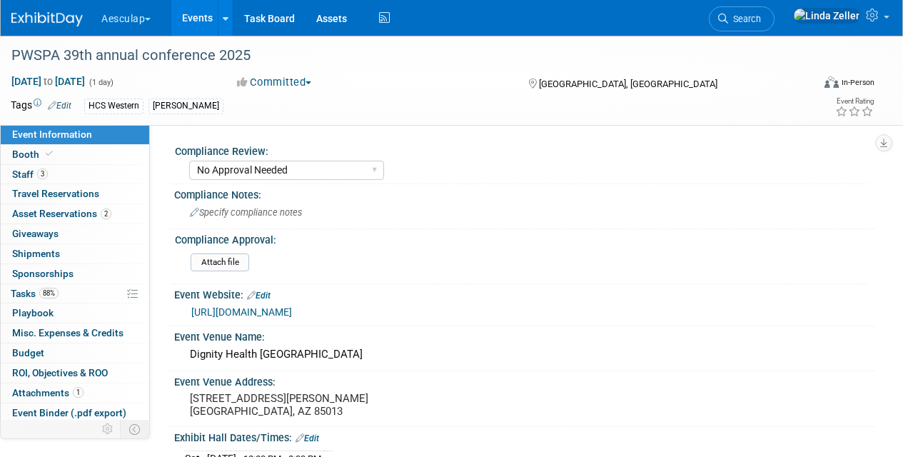
select select "No Approval Needed"
select select "HCS"
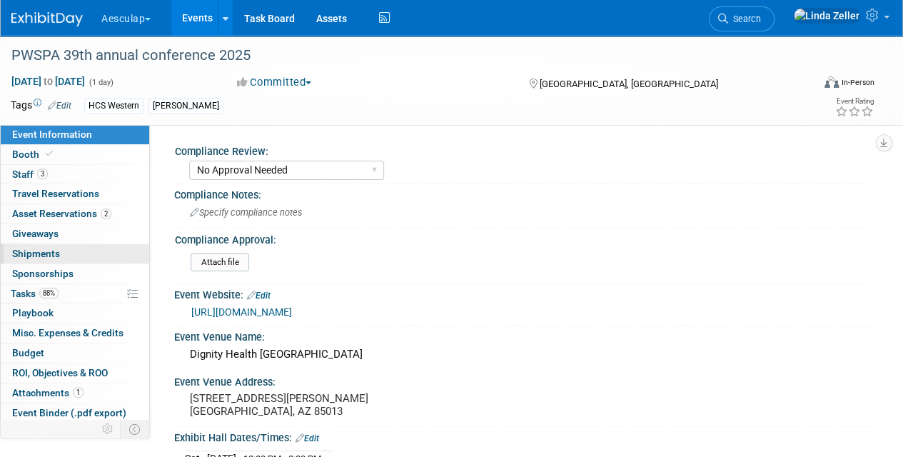
click at [28, 253] on span "Shipments 0" at bounding box center [36, 253] width 48 height 11
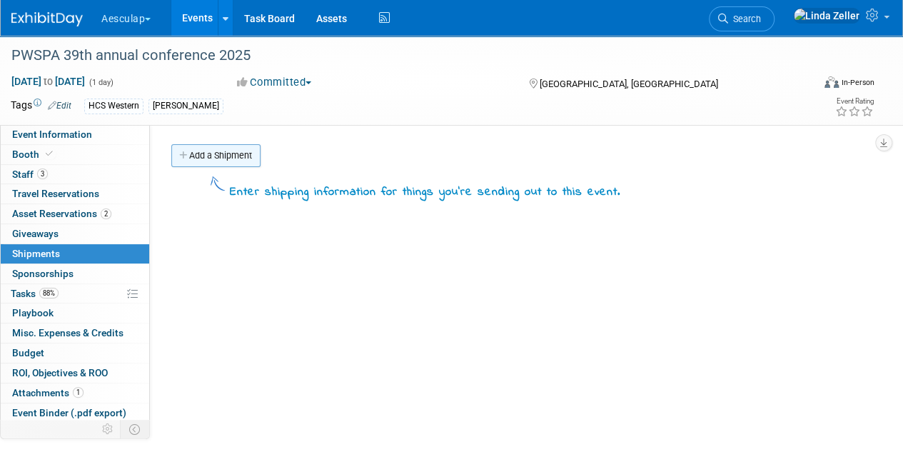
click at [208, 157] on link "Add a Shipment" at bounding box center [215, 155] width 89 height 23
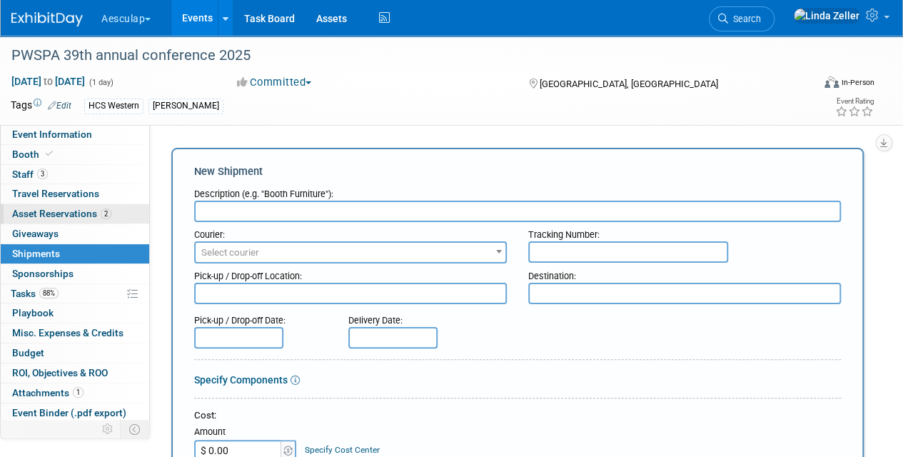
click at [40, 213] on span "Asset Reservations 2" at bounding box center [61, 213] width 99 height 11
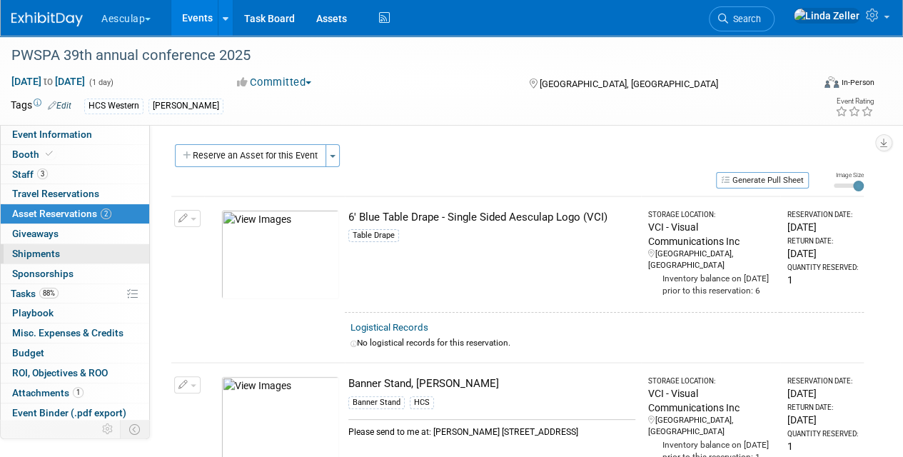
click at [40, 249] on span "Shipments 0" at bounding box center [36, 253] width 48 height 11
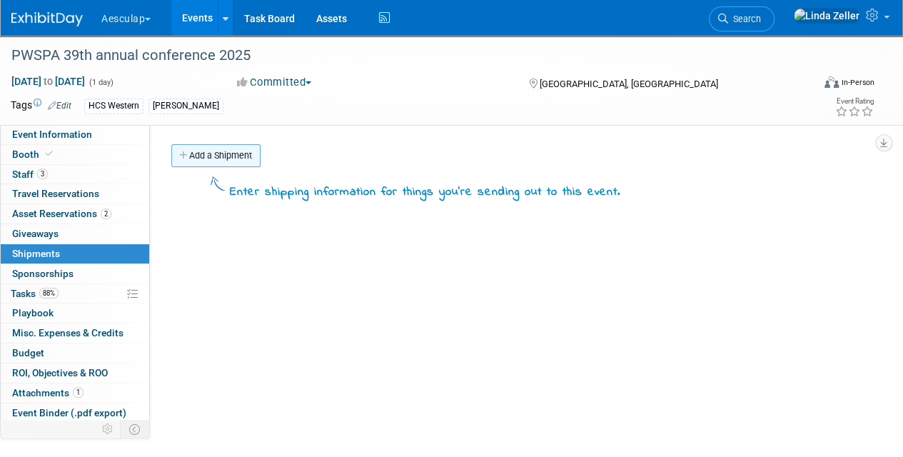
click at [201, 158] on link "Add a Shipment" at bounding box center [215, 155] width 89 height 23
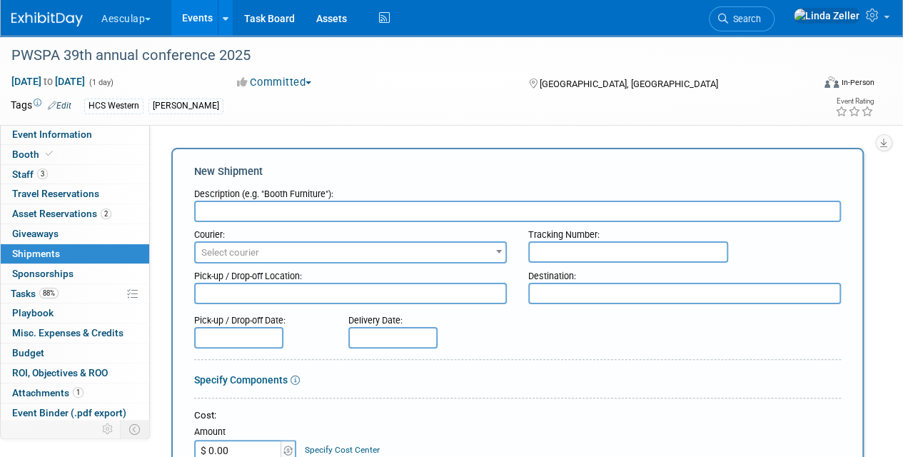
click at [218, 211] on input "text" at bounding box center [517, 211] width 647 height 21
type input "Assets sent from VCI to [PERSON_NAME]"
click at [210, 256] on span "Select courier" at bounding box center [230, 252] width 58 height 11
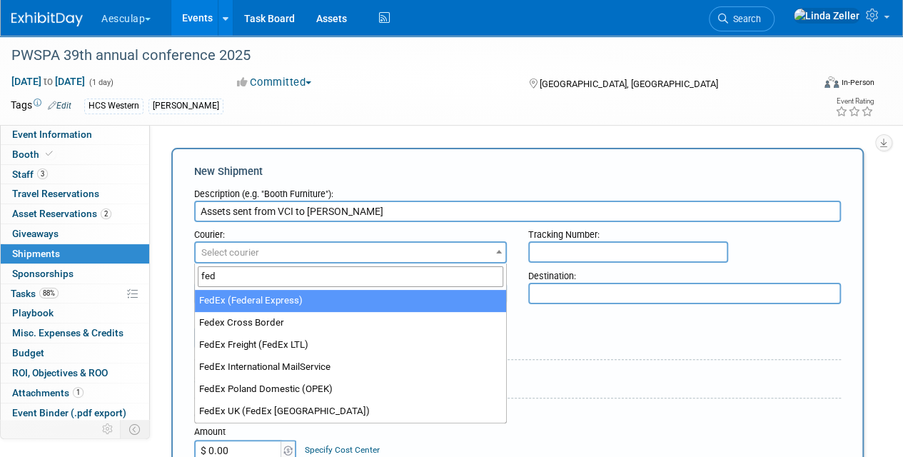
type input "fed"
select select "206"
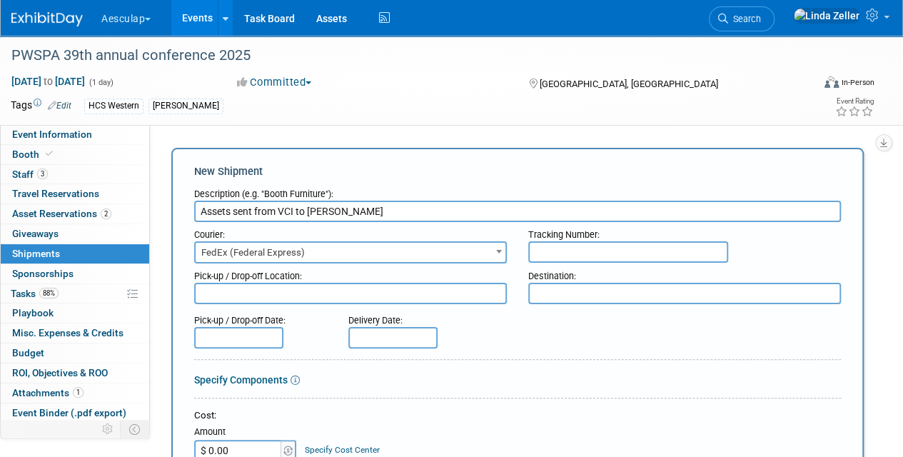
click at [551, 248] on input "text" at bounding box center [628, 251] width 200 height 21
paste input "Tracking ID 884704700671"
drag, startPoint x: 592, startPoint y: 248, endPoint x: 497, endPoint y: 260, distance: 95.6
click at [497, 260] on div "Courier: 007EX 17 Post Service (17PostService) 2GO (Negros Navigation) 360 Lion…" at bounding box center [517, 242] width 668 height 41
type input "884704700671"
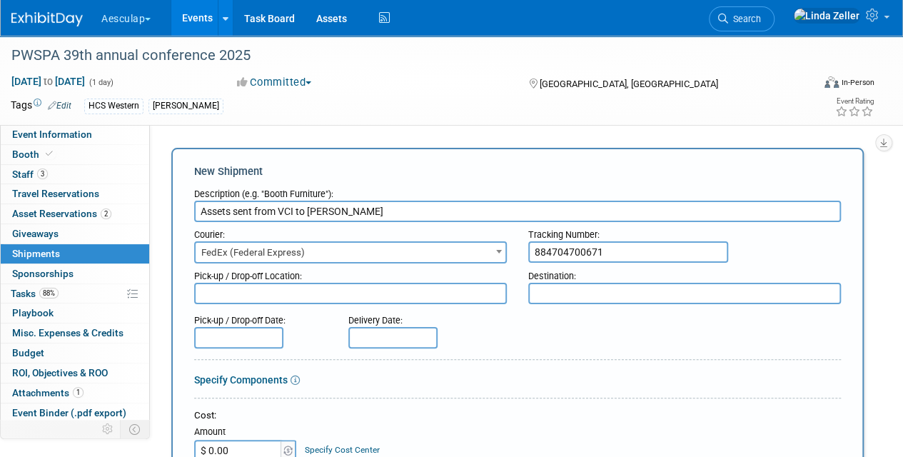
click at [388, 334] on input "text" at bounding box center [392, 337] width 89 height 21
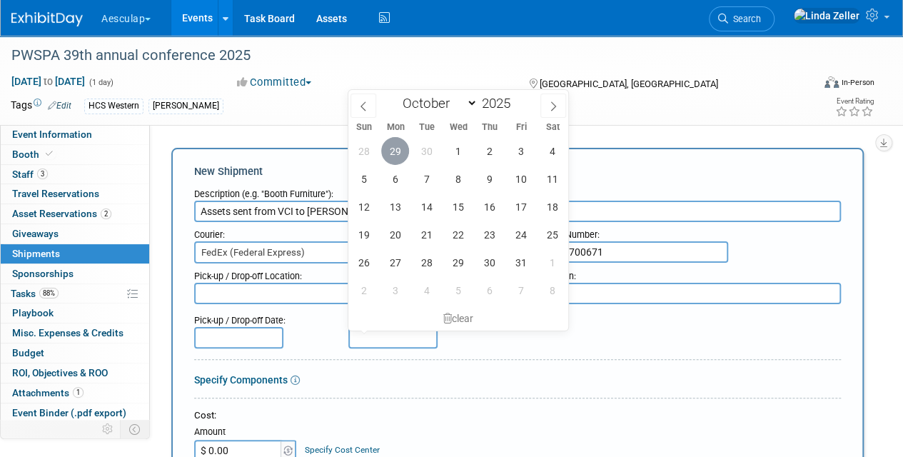
click at [392, 148] on span "29" at bounding box center [395, 151] width 28 height 28
type input "[DATE]"
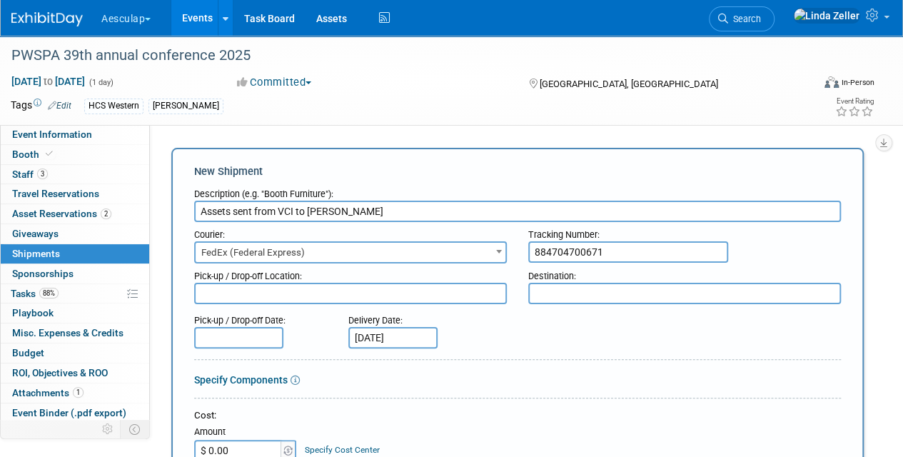
click at [216, 291] on textarea at bounding box center [350, 293] width 313 height 21
type textarea "VCI"
click at [554, 285] on textarea at bounding box center [684, 293] width 313 height 21
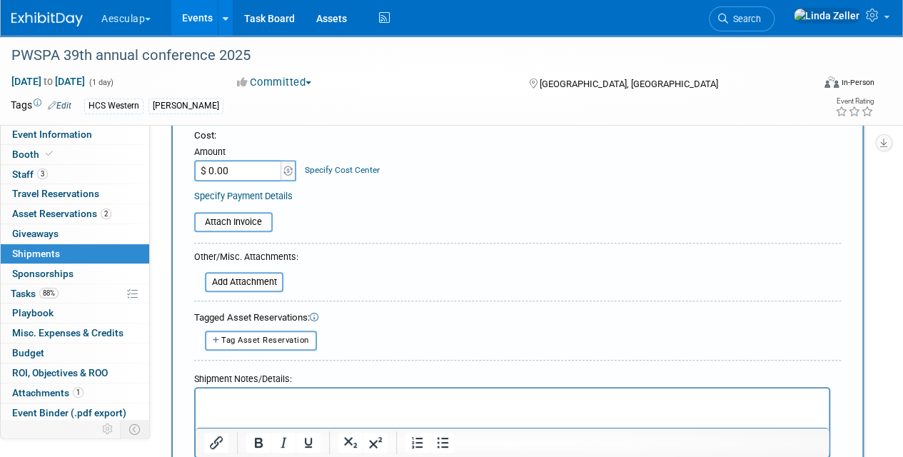
scroll to position [285, 0]
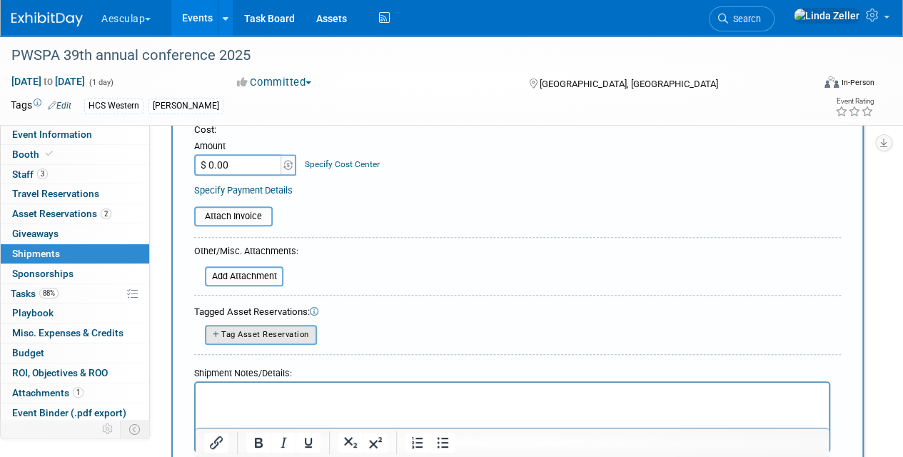
type textarea "[PERSON_NAME] house"
click at [255, 330] on span "Tag Asset Reservation" at bounding box center [265, 334] width 88 height 9
select select
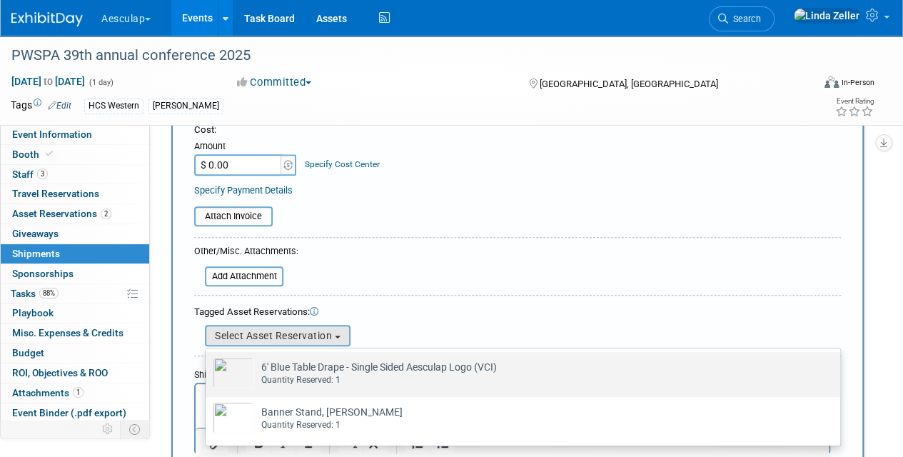
click at [241, 368] on img at bounding box center [233, 372] width 41 height 31
click at [208, 368] on input "6' Blue Table Drape - Single Sided Aesculap Logo (VCI) Already tagged in this s…" at bounding box center [202, 364] width 9 height 9
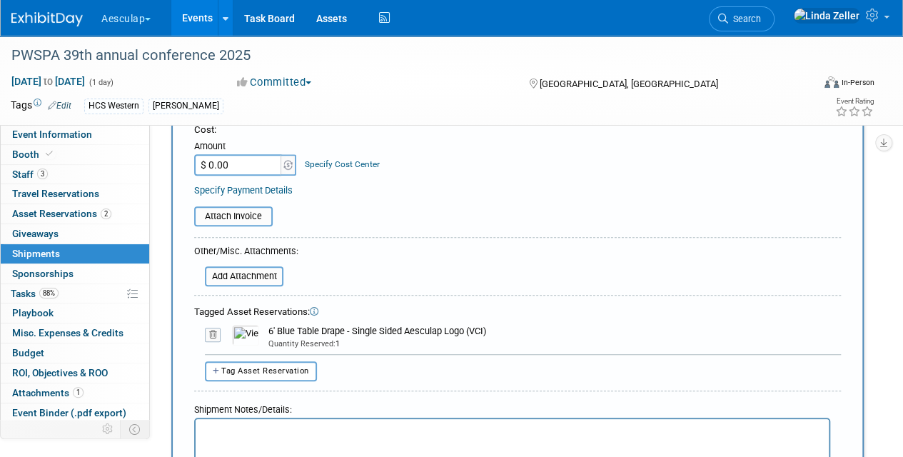
scroll to position [428, 0]
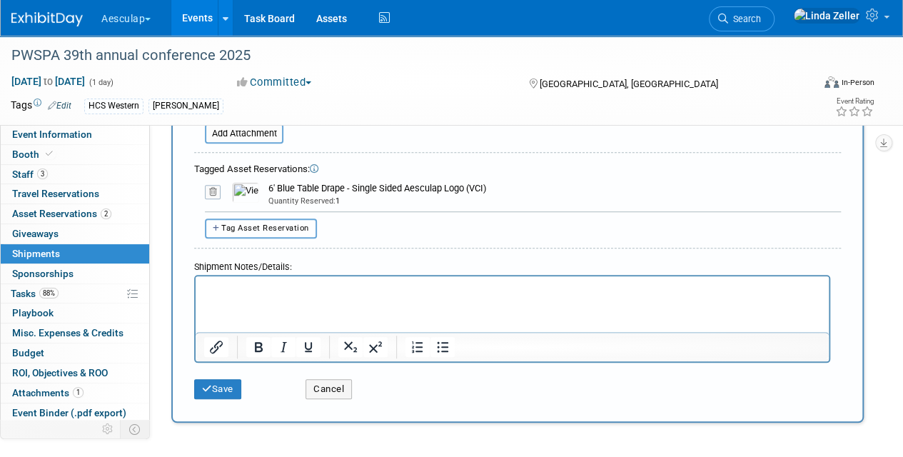
click at [246, 225] on span "Tag Asset Reservation" at bounding box center [265, 227] width 88 height 9
select select
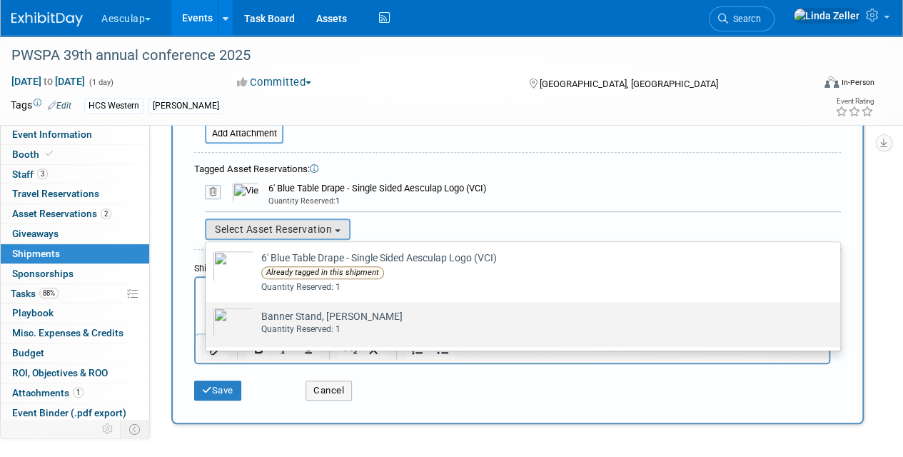
click at [238, 309] on img at bounding box center [233, 322] width 41 height 31
click at [208, 310] on input "Banner Stand, [PERSON_NAME] Already tagged in this shipment Quantity Reserved: 1" at bounding box center [202, 314] width 9 height 9
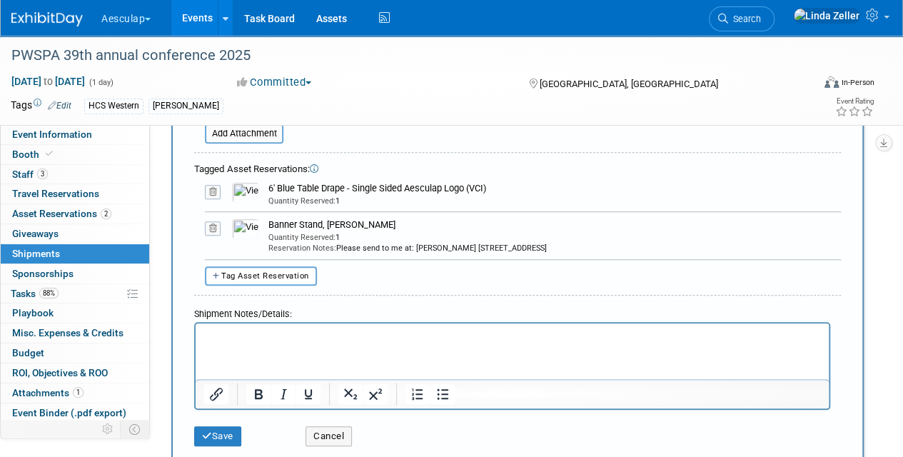
click at [227, 328] on html at bounding box center [512, 333] width 633 height 20
click at [317, 335] on p "delivered [DATE] 10:41am" at bounding box center [512, 336] width 617 height 14
click at [207, 432] on icon "submit" at bounding box center [207, 435] width 10 height 9
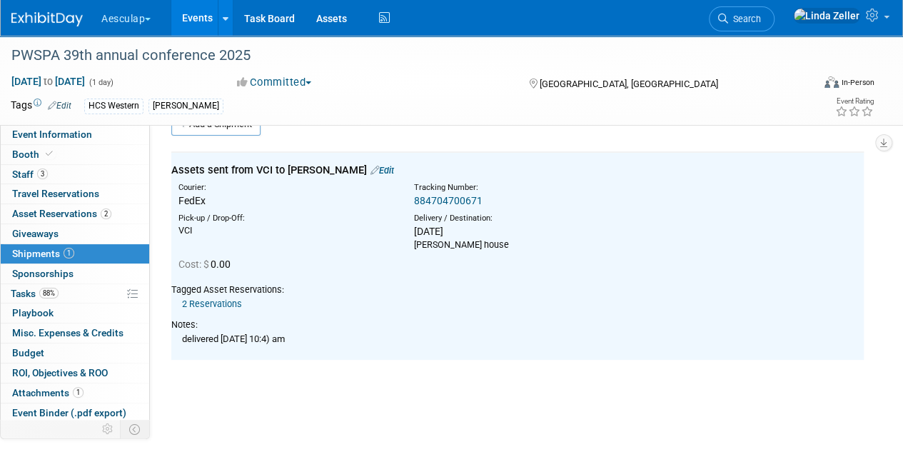
scroll to position [0, 0]
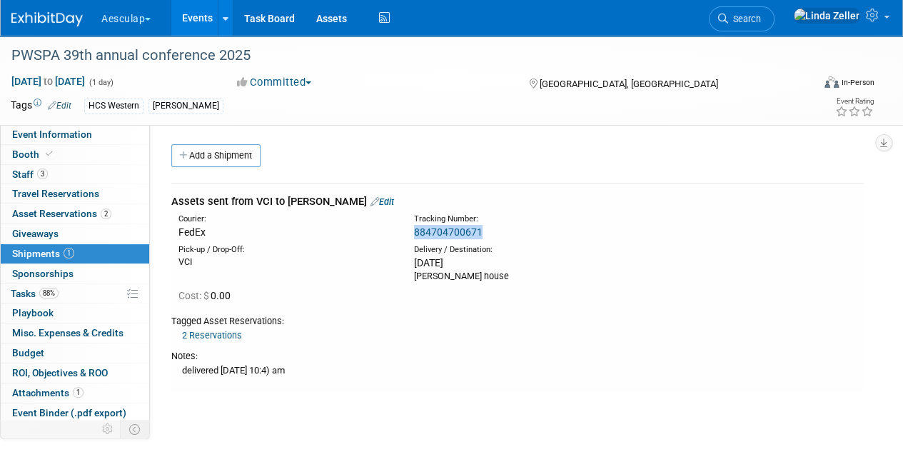
drag, startPoint x: 483, startPoint y: 230, endPoint x: 415, endPoint y: 237, distance: 68.9
click at [415, 237] on div "884704700671" at bounding box center [550, 232] width 273 height 14
copy link "884704700671"
